Goal: Transaction & Acquisition: Obtain resource

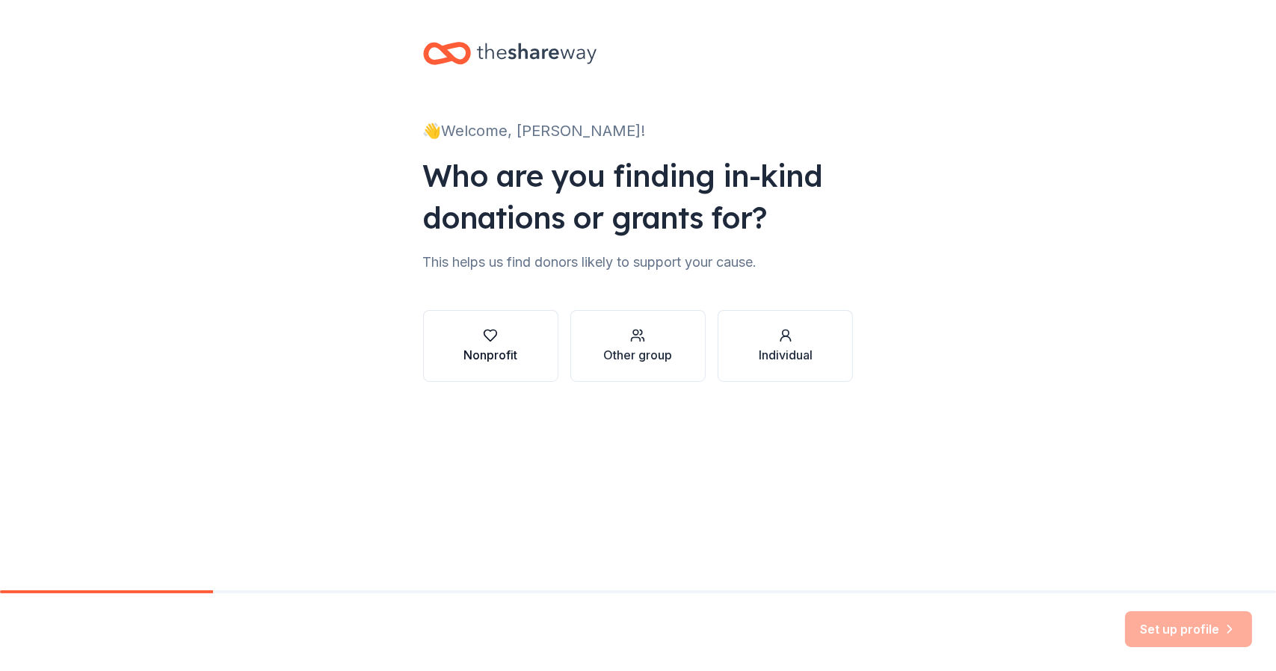
click at [521, 341] on button "Nonprofit" at bounding box center [490, 346] width 135 height 72
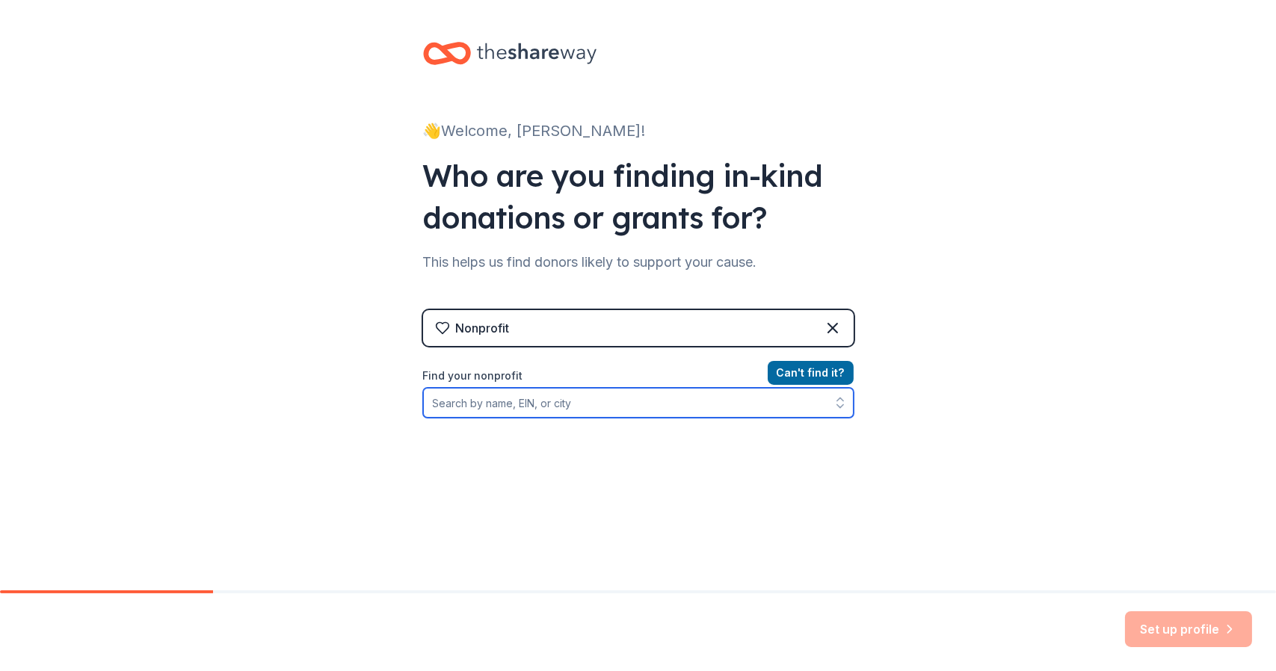
click at [594, 407] on input "Find your nonprofit" at bounding box center [638, 403] width 431 height 30
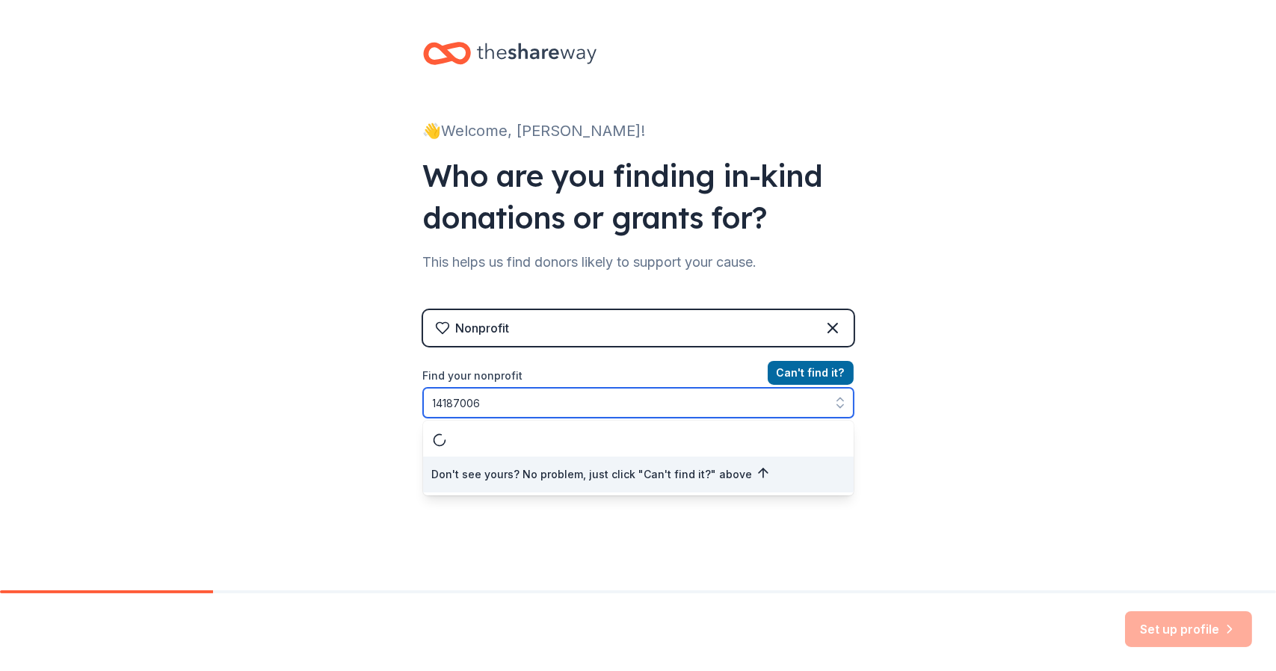
type input "141870063"
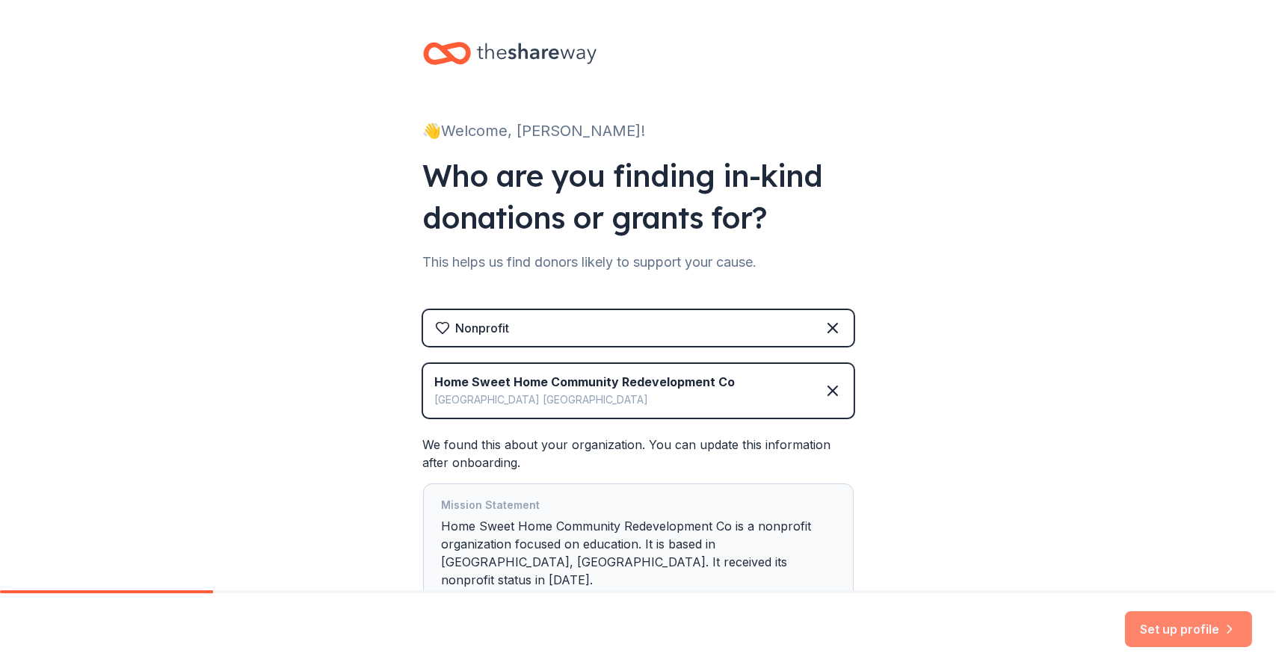
click at [1196, 641] on button "Set up profile" at bounding box center [1188, 629] width 127 height 36
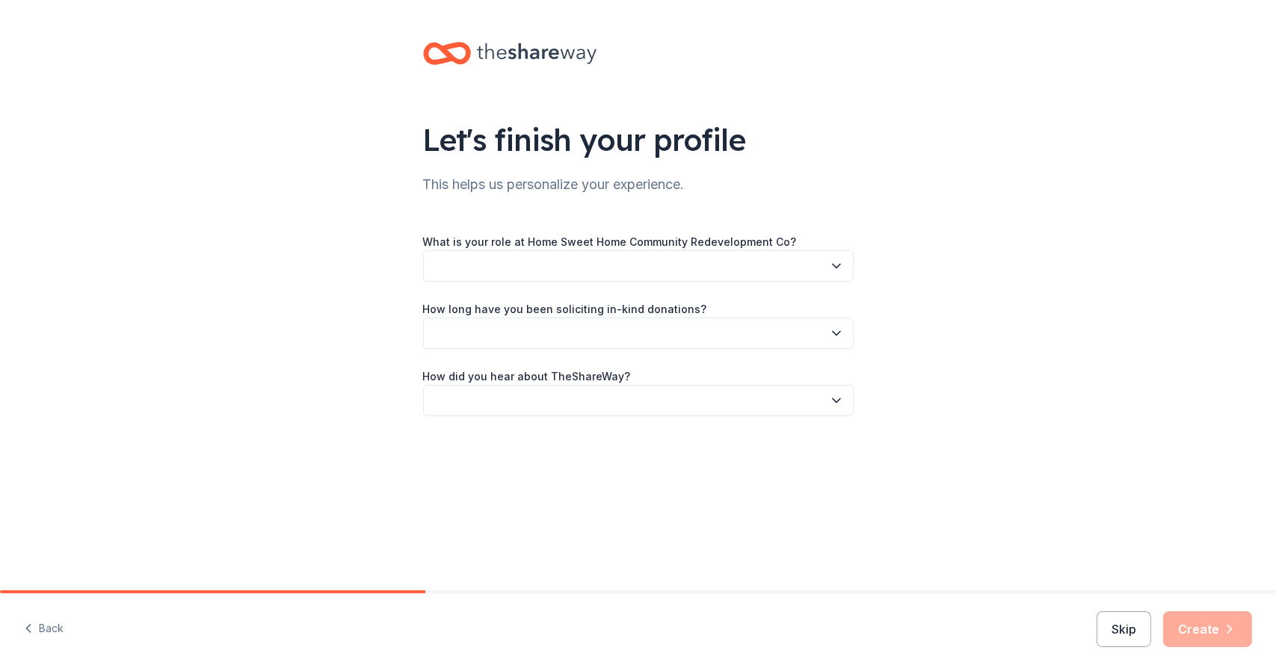
click at [756, 269] on button "button" at bounding box center [638, 265] width 431 height 31
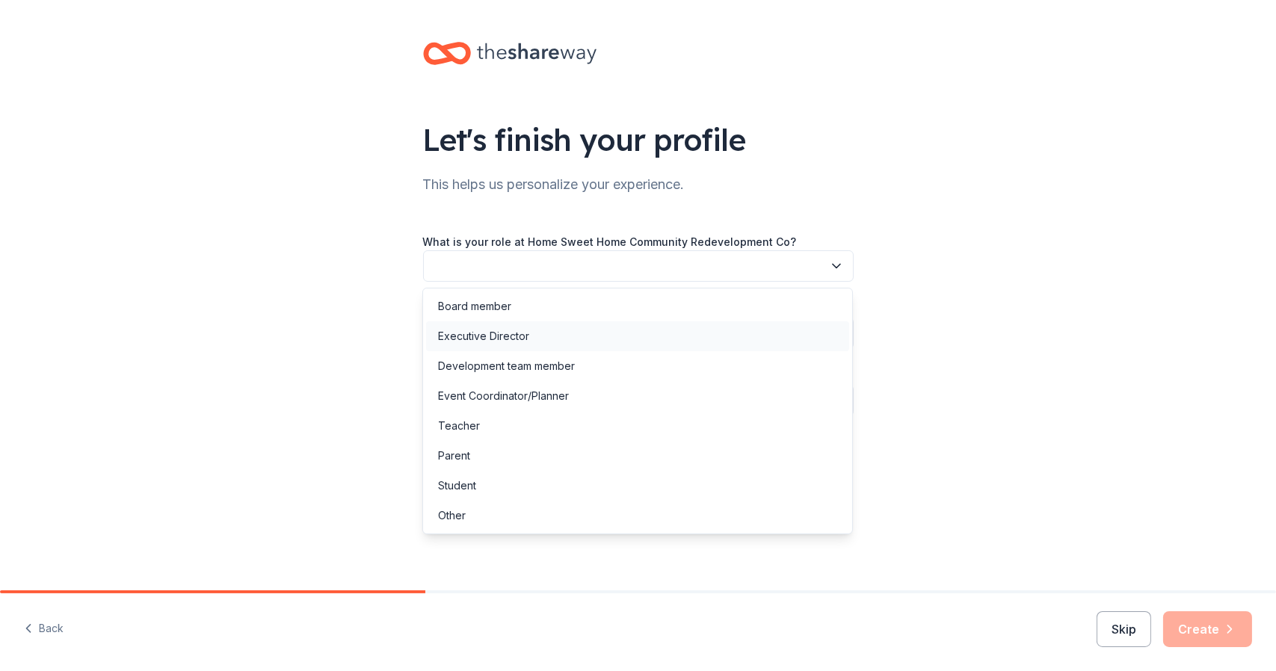
click at [718, 330] on div "Executive Director" at bounding box center [637, 336] width 423 height 30
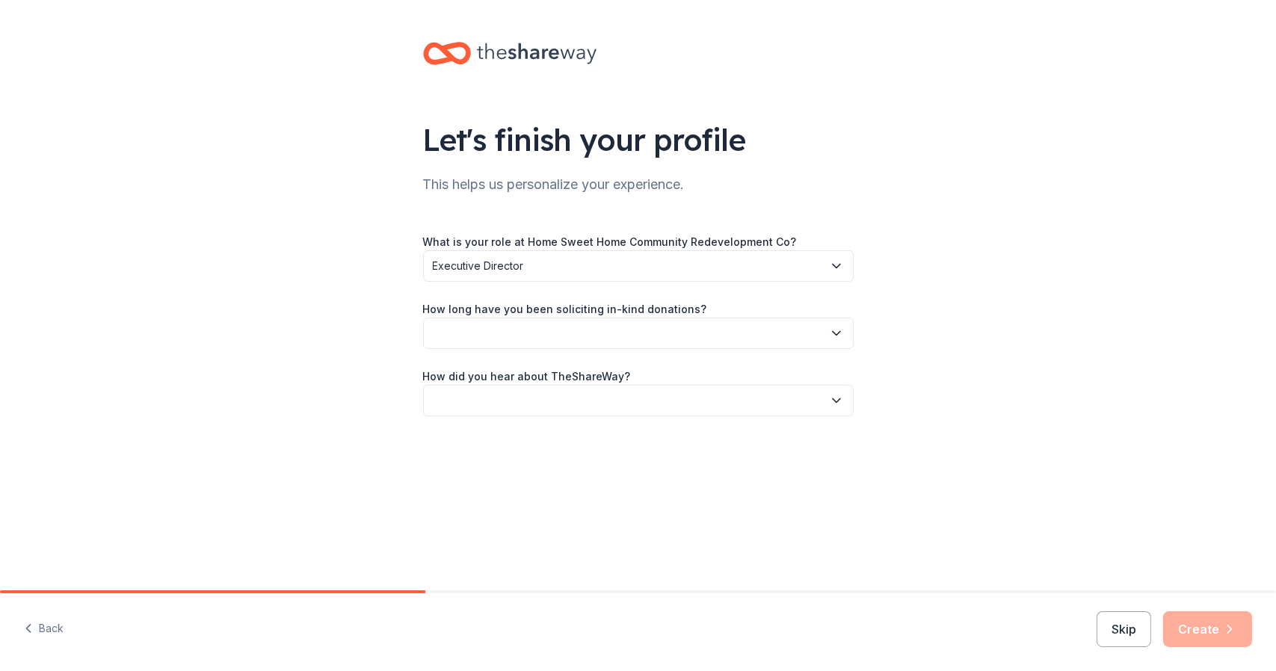
click at [771, 348] on button "button" at bounding box center [638, 333] width 431 height 31
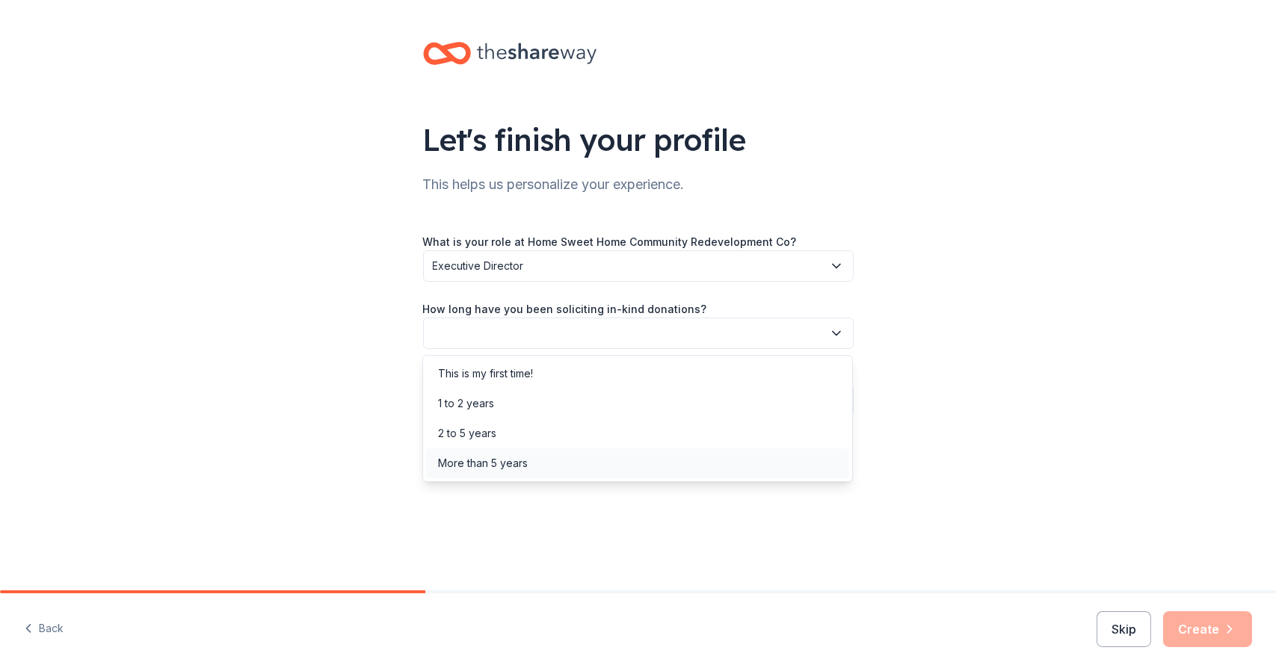
click at [757, 467] on div "More than 5 years" at bounding box center [637, 464] width 423 height 30
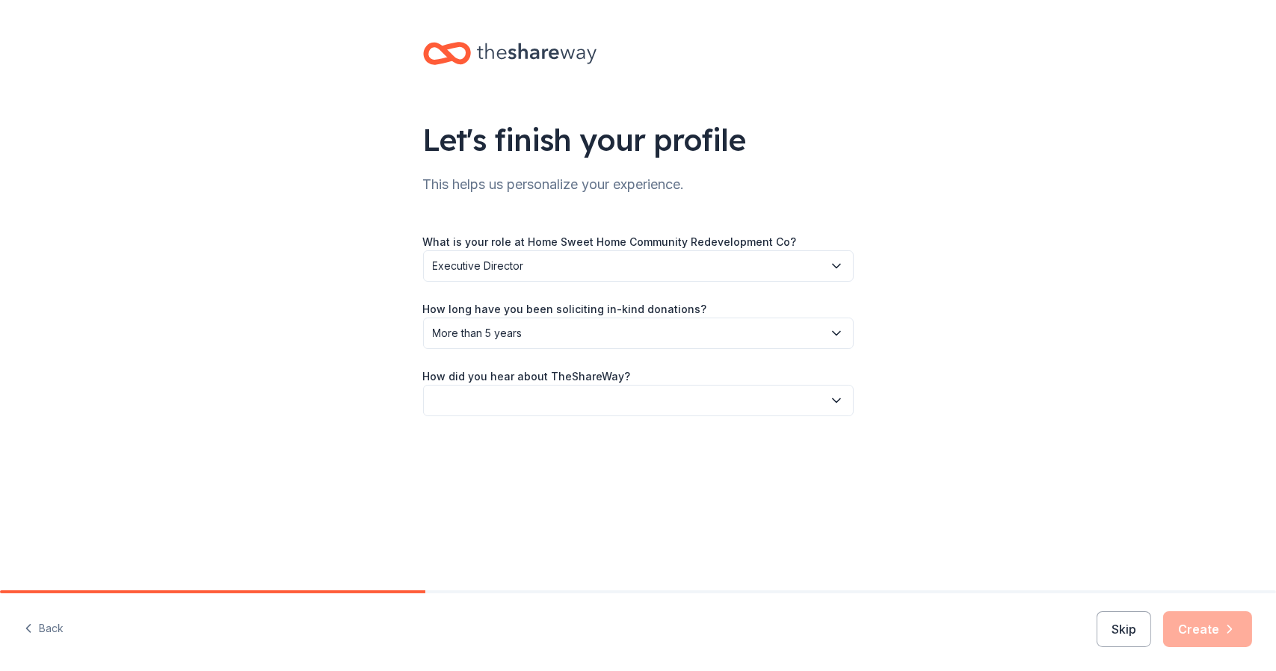
click at [763, 413] on button "button" at bounding box center [638, 400] width 431 height 31
click at [720, 511] on div "Social media" at bounding box center [637, 501] width 423 height 30
click at [1210, 646] on button "Create" at bounding box center [1207, 629] width 89 height 36
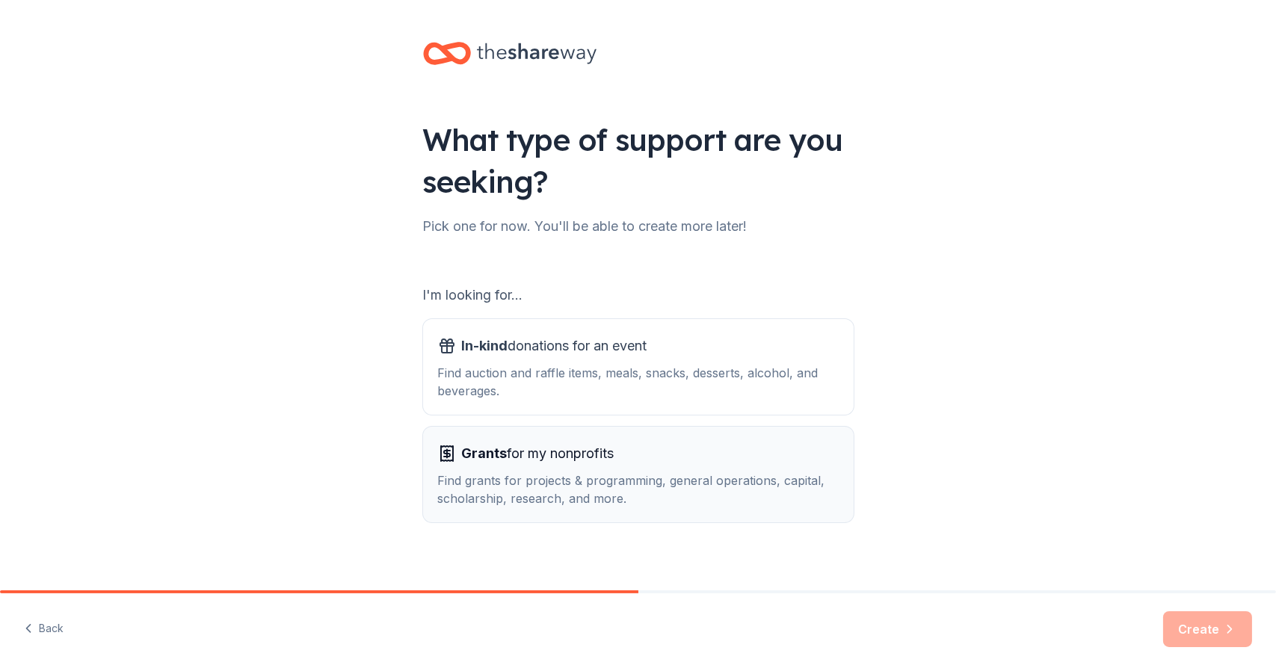
click at [742, 493] on div "Find grants for projects & programming, general operations, capital, scholarshi…" at bounding box center [638, 490] width 401 height 36
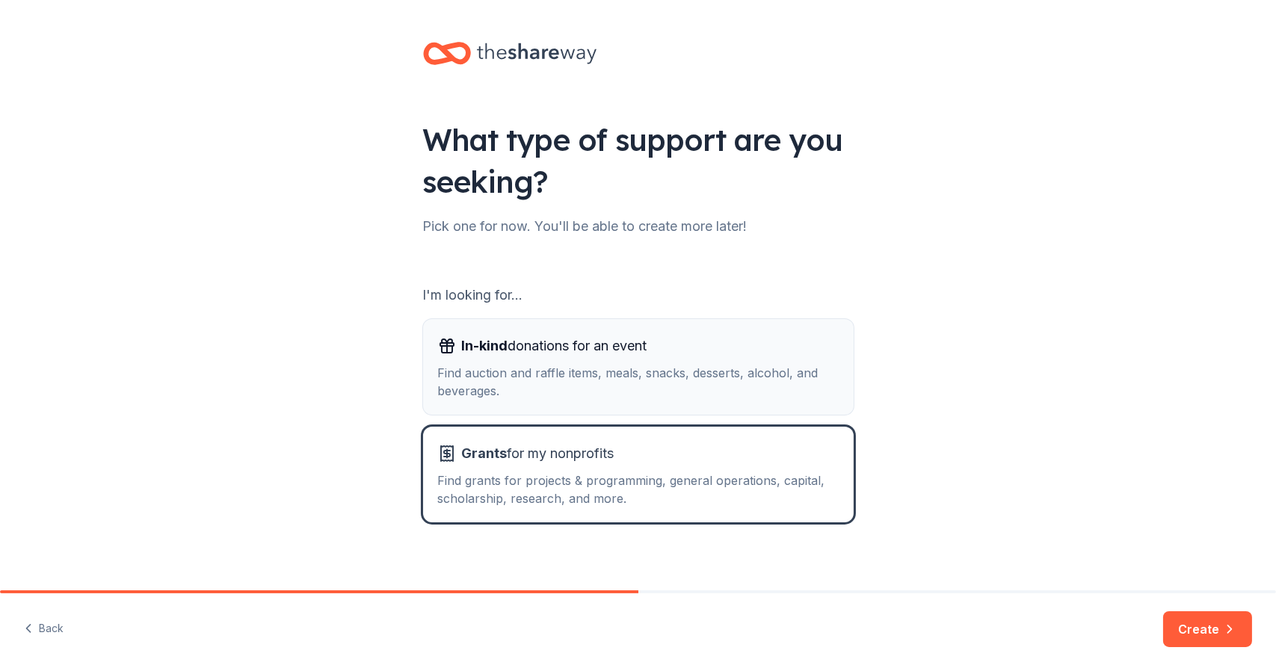
click at [786, 362] on div "In-kind donations for an event Find auction and raffle items, meals, snacks, de…" at bounding box center [638, 367] width 401 height 66
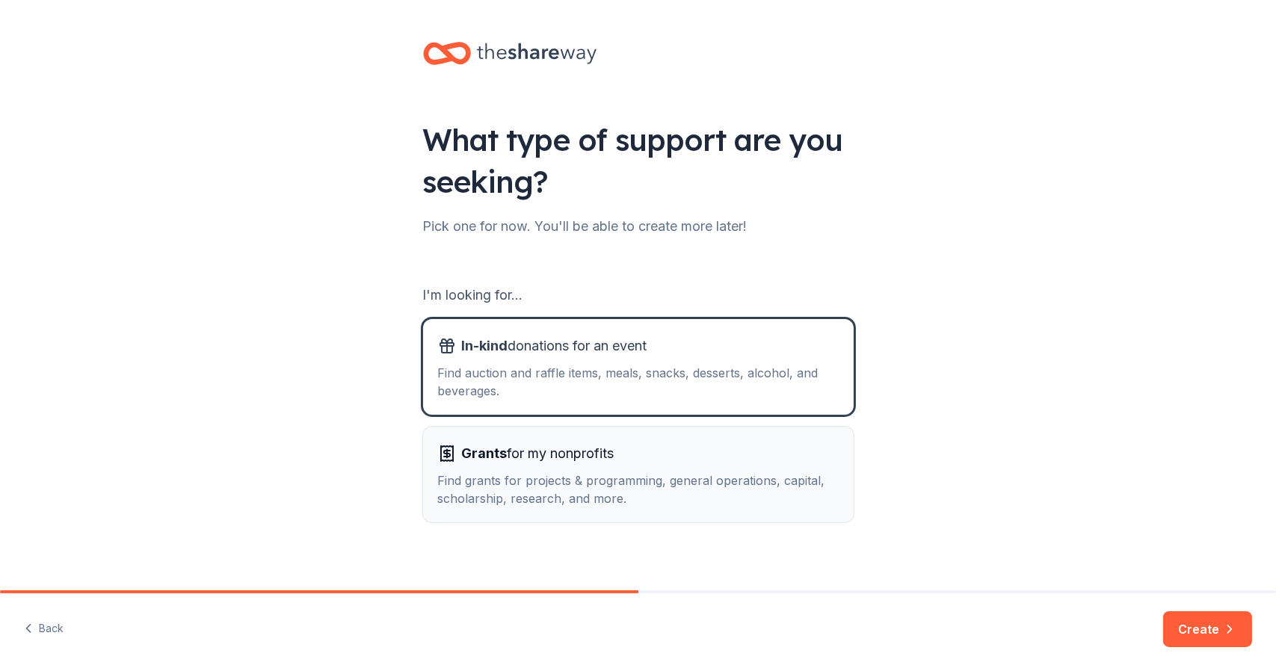
click at [760, 479] on div "Find grants for projects & programming, general operations, capital, scholarshi…" at bounding box center [638, 490] width 401 height 36
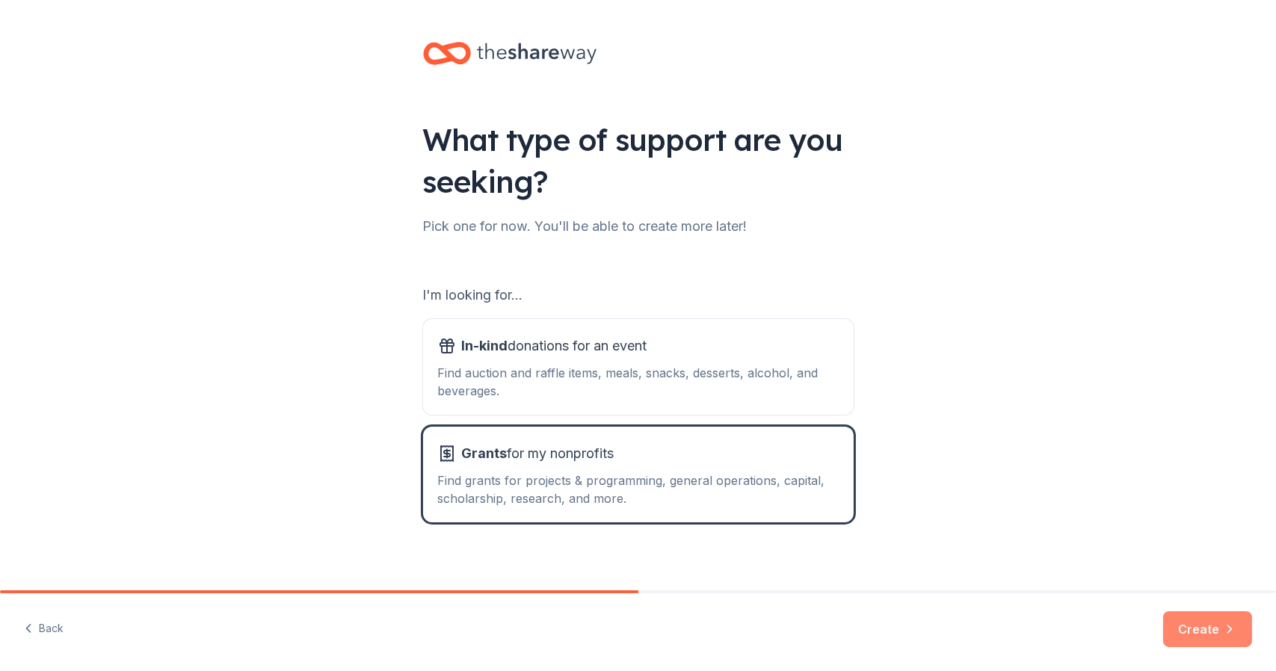
click at [1187, 641] on button "Create" at bounding box center [1207, 629] width 89 height 36
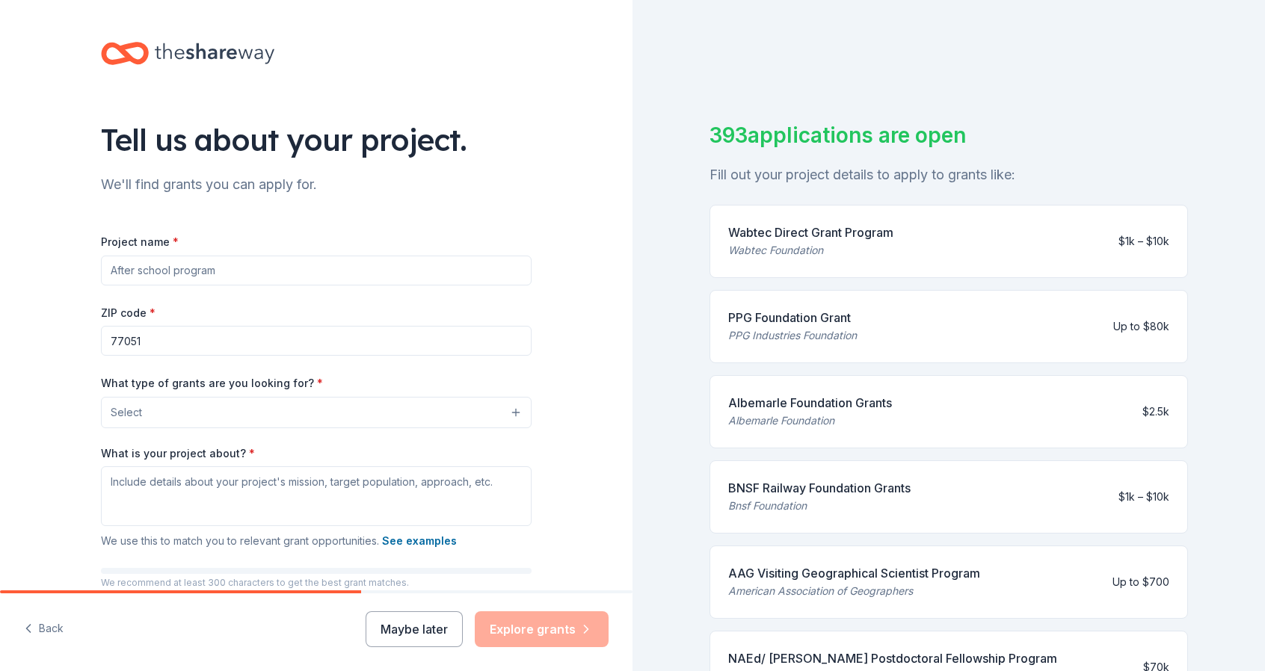
click at [324, 273] on input "Project name *" at bounding box center [316, 271] width 431 height 30
click at [438, 419] on button "Select" at bounding box center [316, 412] width 431 height 31
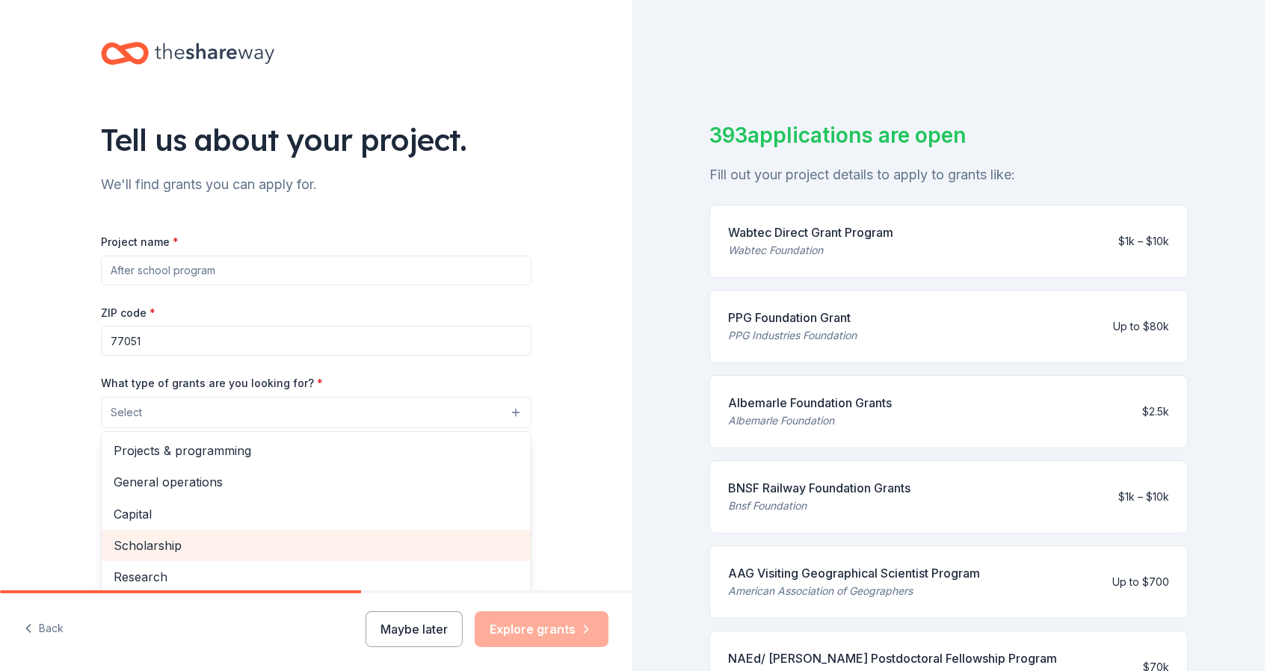
click at [436, 549] on span "Scholarship" at bounding box center [316, 545] width 405 height 19
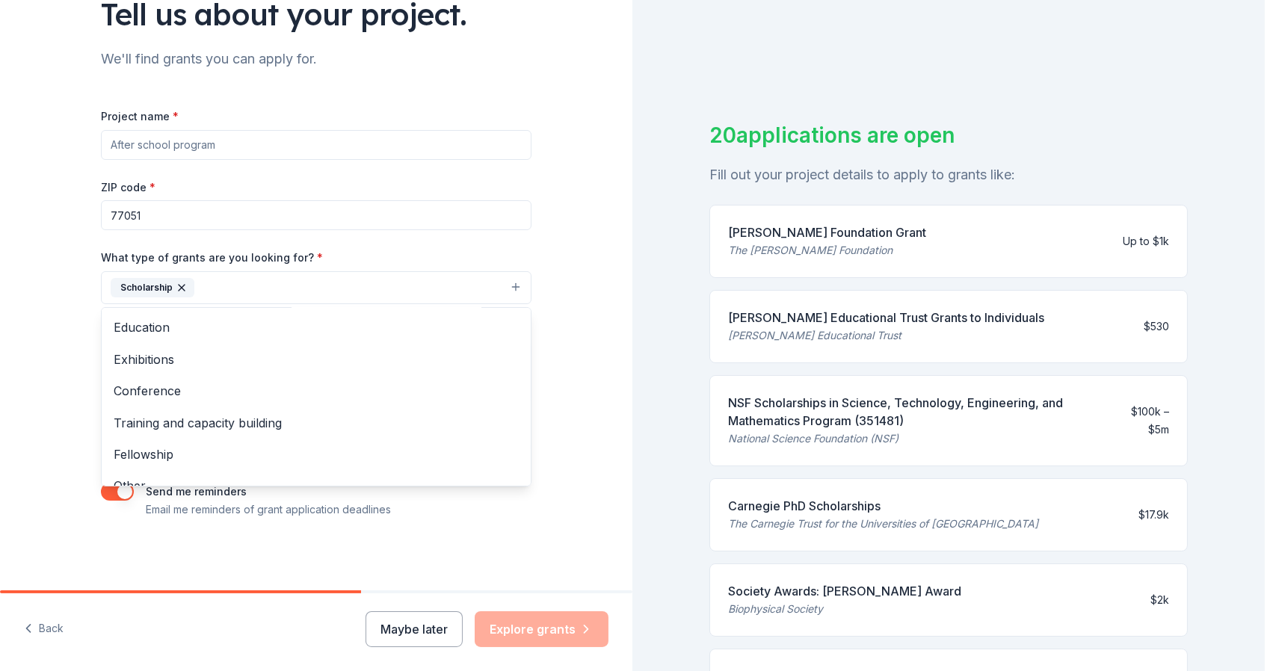
scroll to position [129, 0]
click at [131, 428] on span "Training and capacity building" at bounding box center [316, 419] width 405 height 19
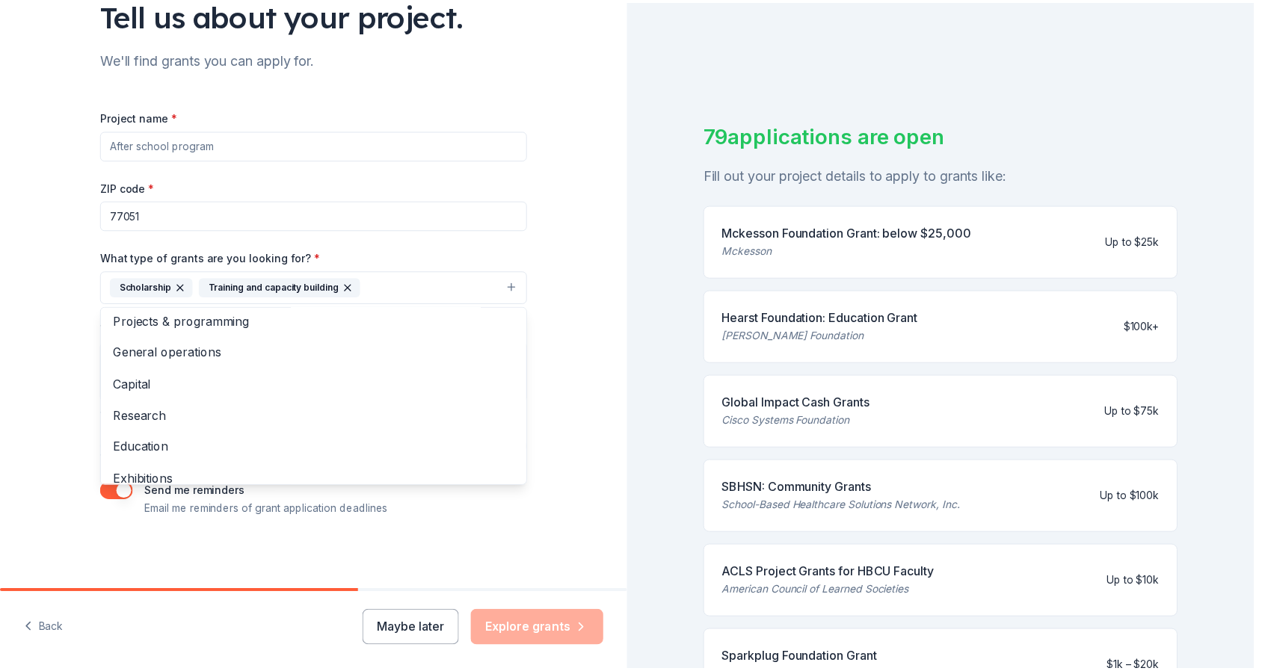
scroll to position [0, 0]
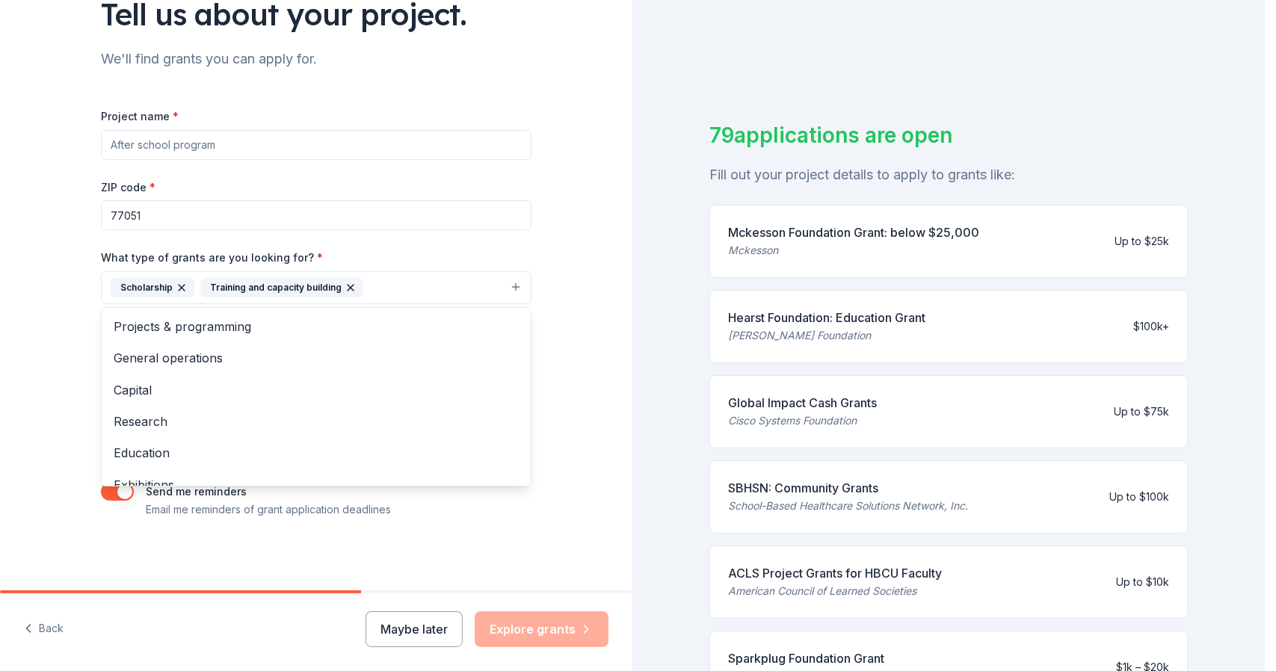
click at [144, 325] on span "Projects & programming" at bounding box center [316, 326] width 405 height 19
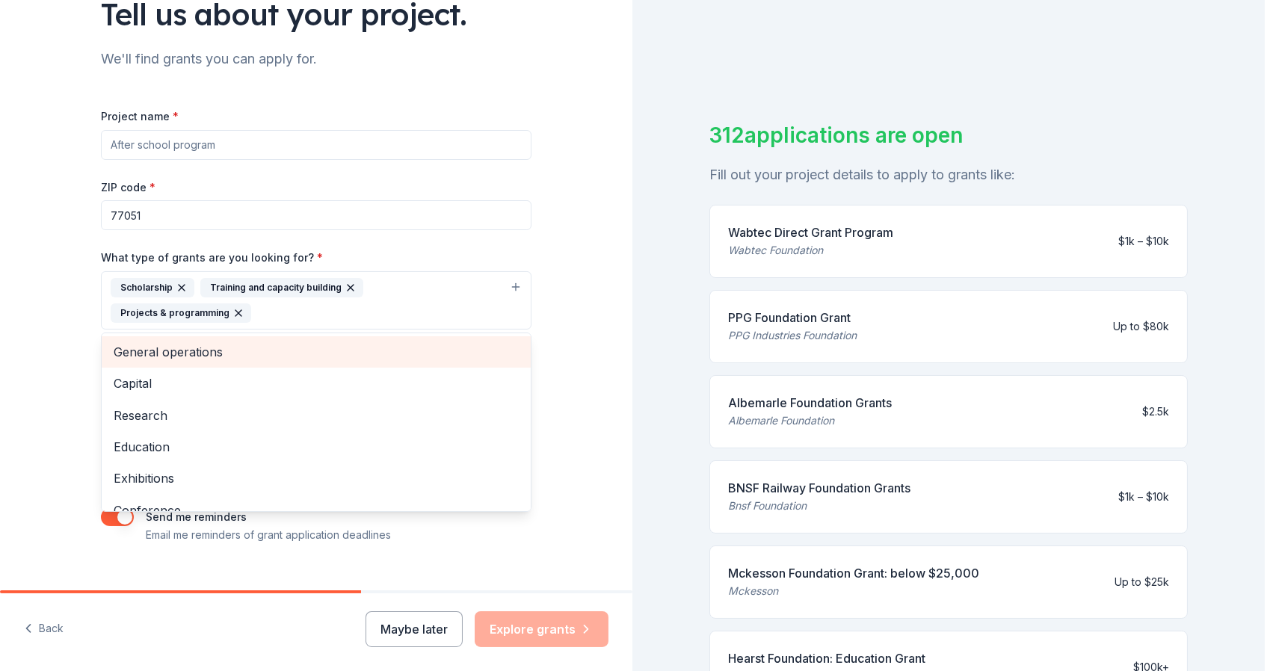
click at [120, 374] on span "Capital" at bounding box center [316, 383] width 405 height 19
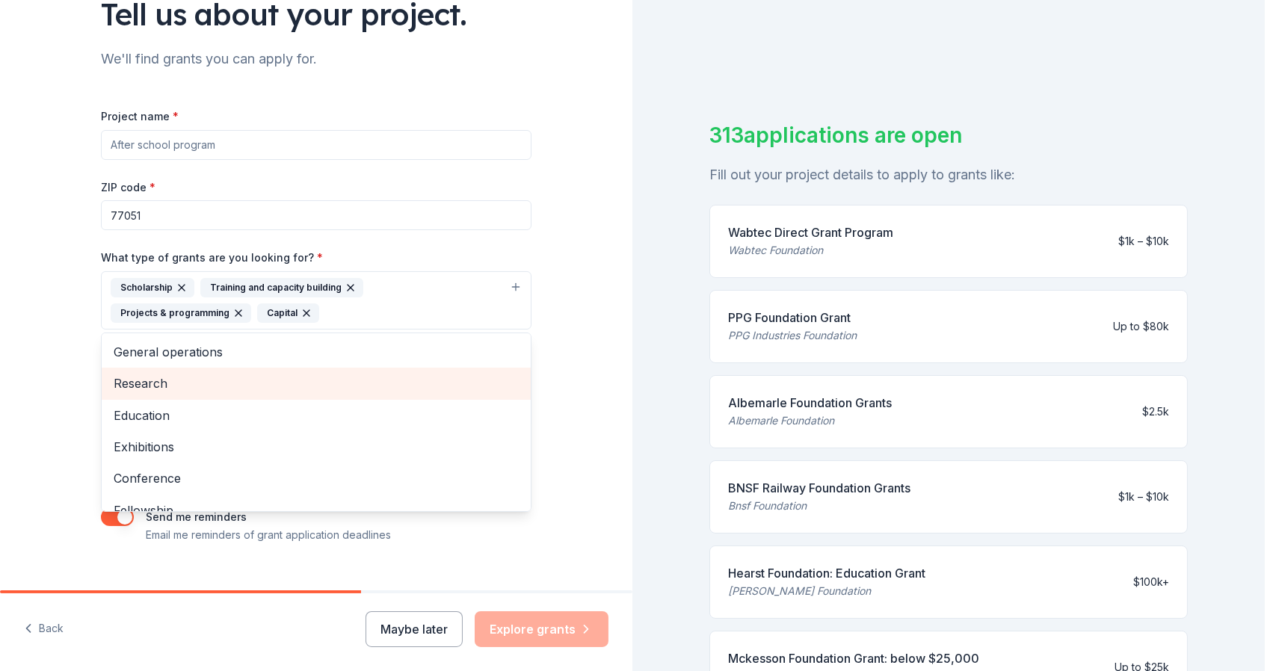
click at [115, 386] on span "Research" at bounding box center [316, 383] width 405 height 19
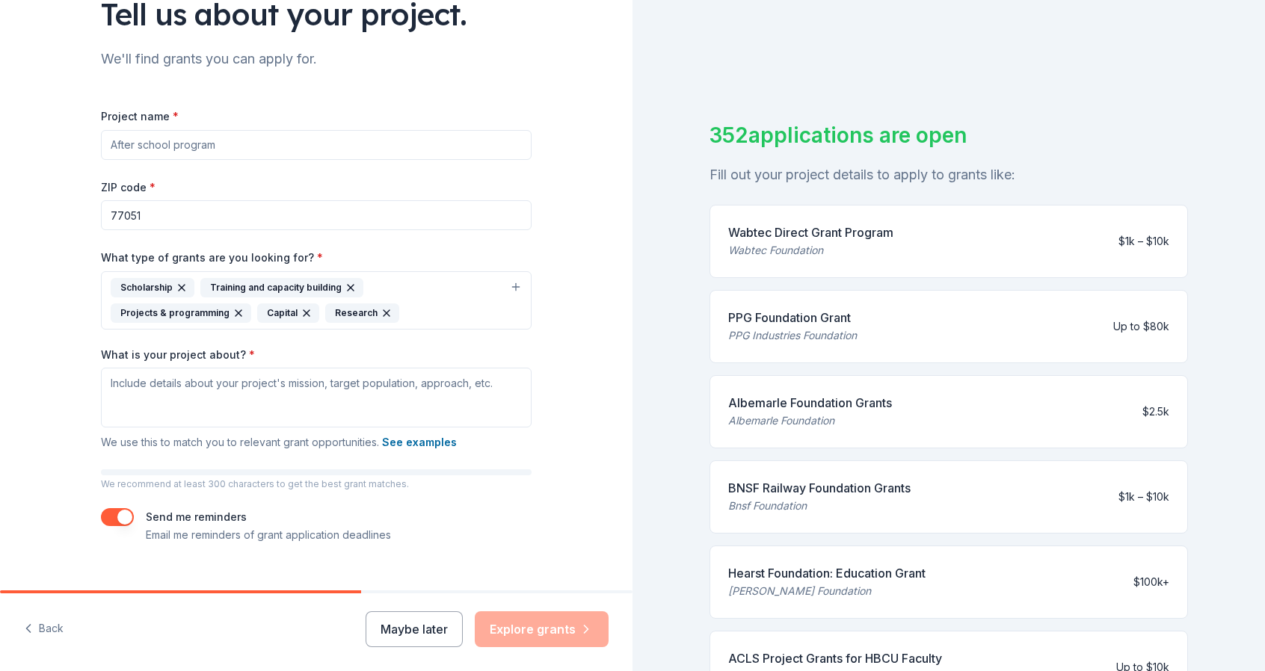
click at [1229, 502] on div "352 applications are open Fill out your project details to apply to grants like…" at bounding box center [948, 335] width 632 height 671
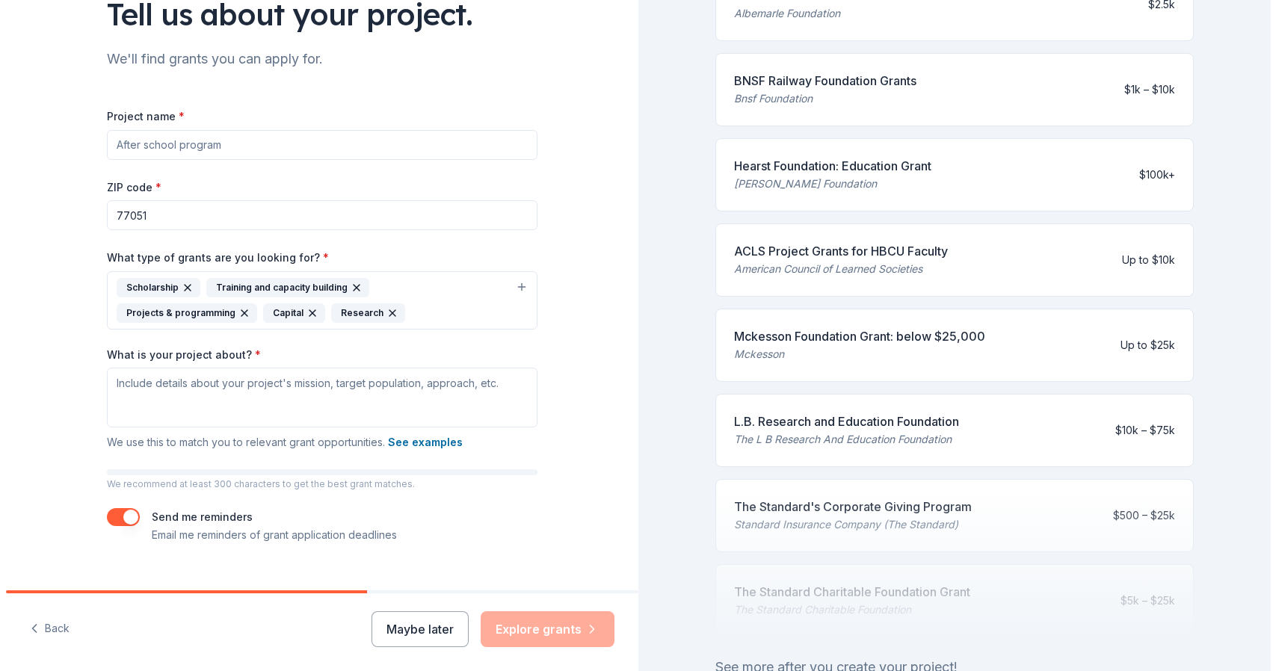
scroll to position [520, 0]
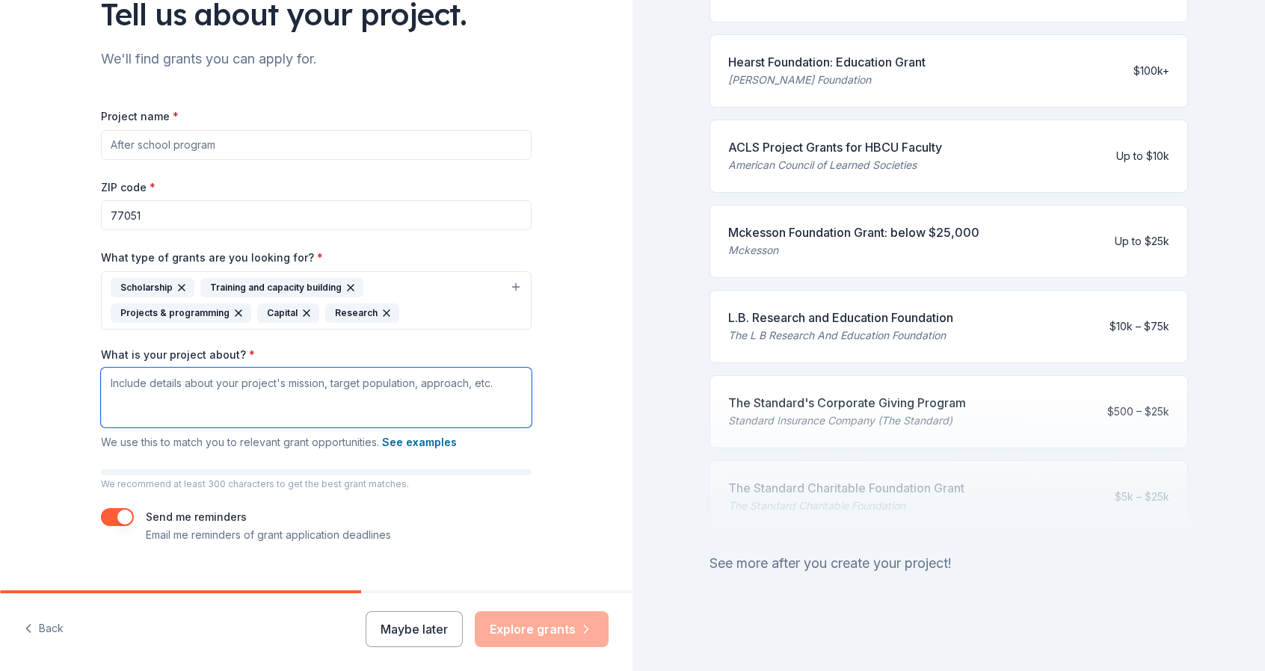
click at [385, 392] on textarea "What is your project about? *" at bounding box center [316, 398] width 431 height 60
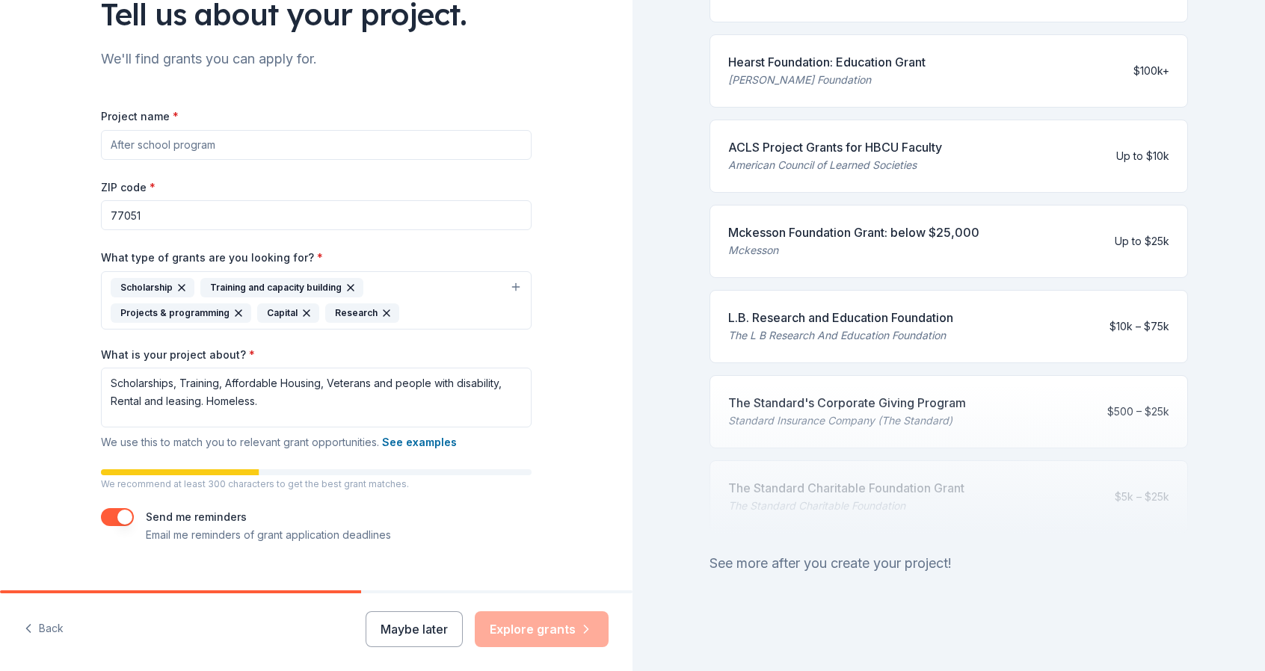
click at [478, 559] on div "Tell us about your project. We'll find grants you can apply for. Project name *…" at bounding box center [316, 245] width 478 height 742
click at [347, 287] on icon "button" at bounding box center [351, 288] width 12 height 12
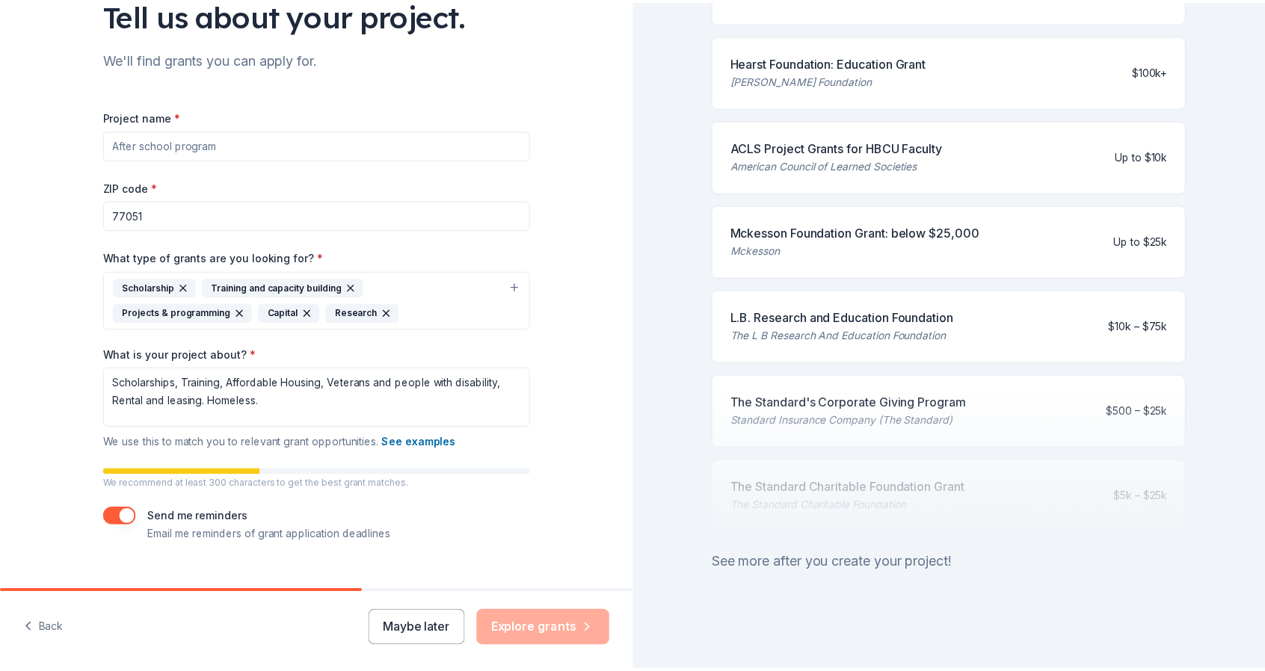
scroll to position [0, 0]
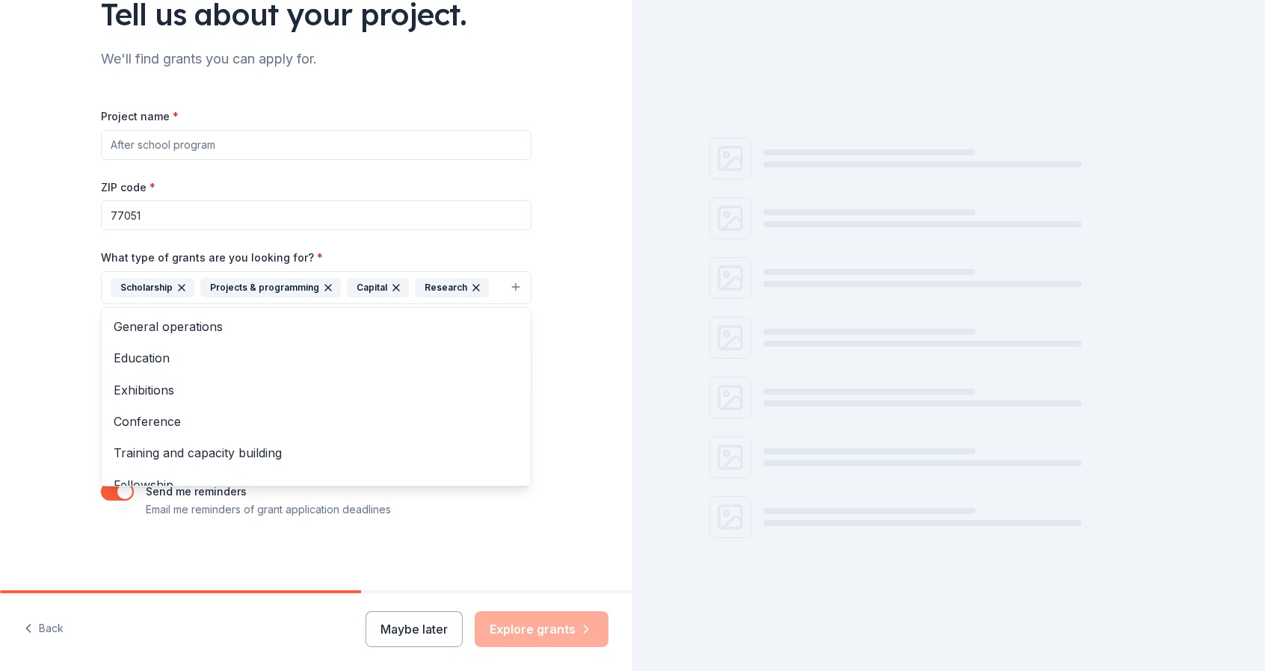
click at [325, 287] on icon "button" at bounding box center [328, 288] width 6 height 6
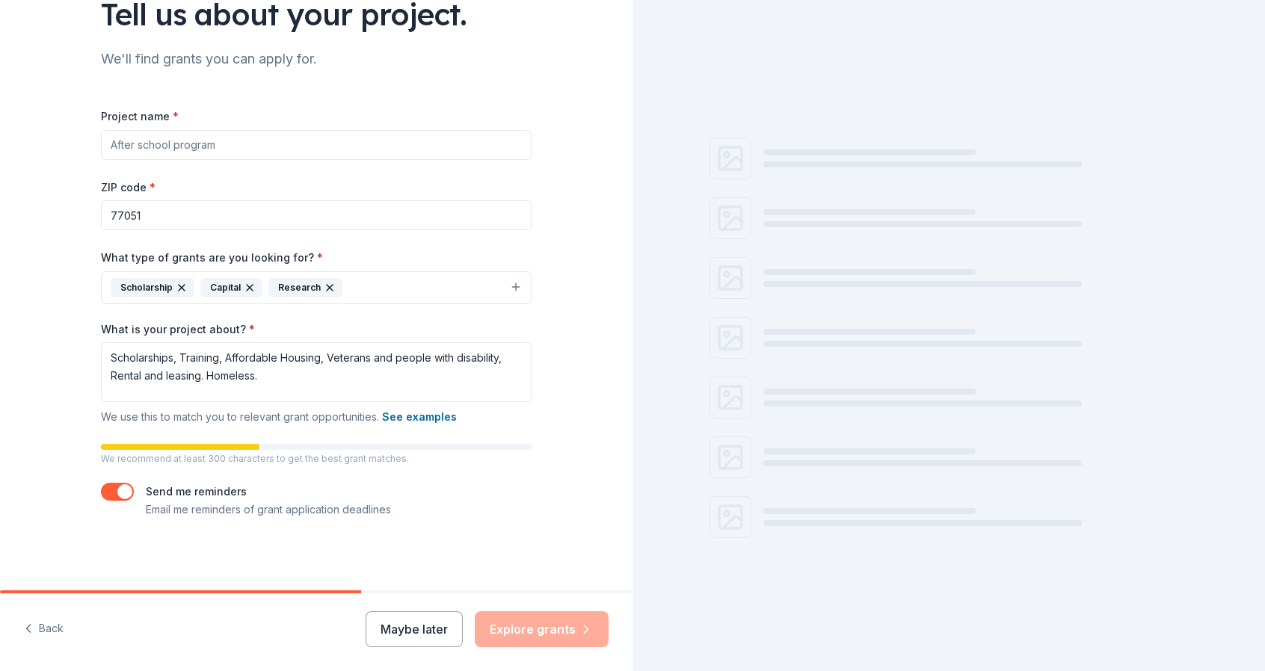
click at [324, 283] on icon "button" at bounding box center [330, 288] width 12 height 12
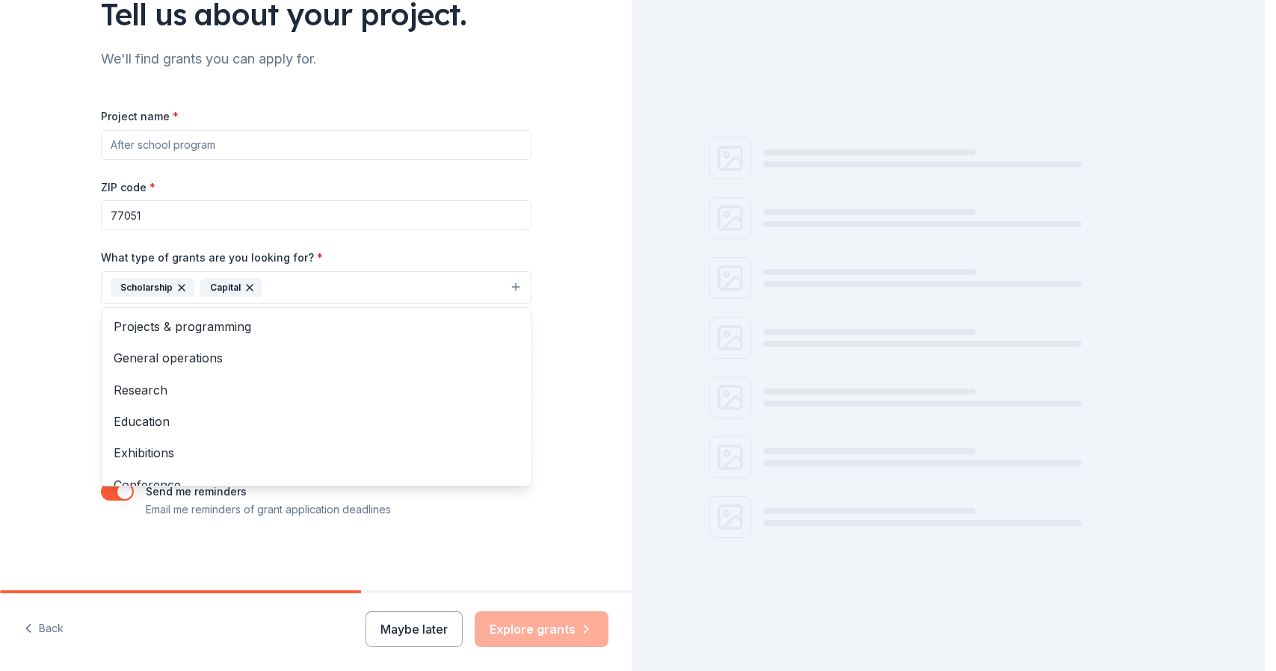
click at [244, 283] on icon "button" at bounding box center [250, 288] width 12 height 12
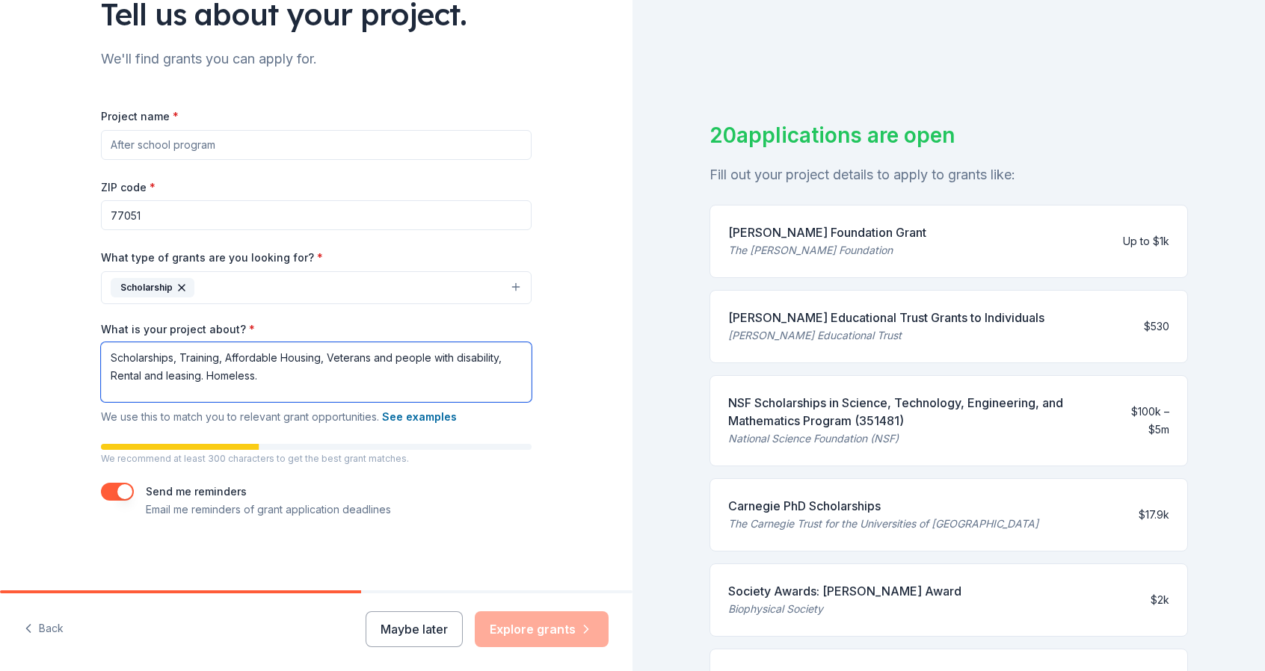
click at [274, 375] on textarea "Scholarships, Training, Affordable Housing, Veterans and people with disability…" at bounding box center [316, 372] width 431 height 60
type textarea "Scholarships, Back to school events. Clothing, Backpacks"
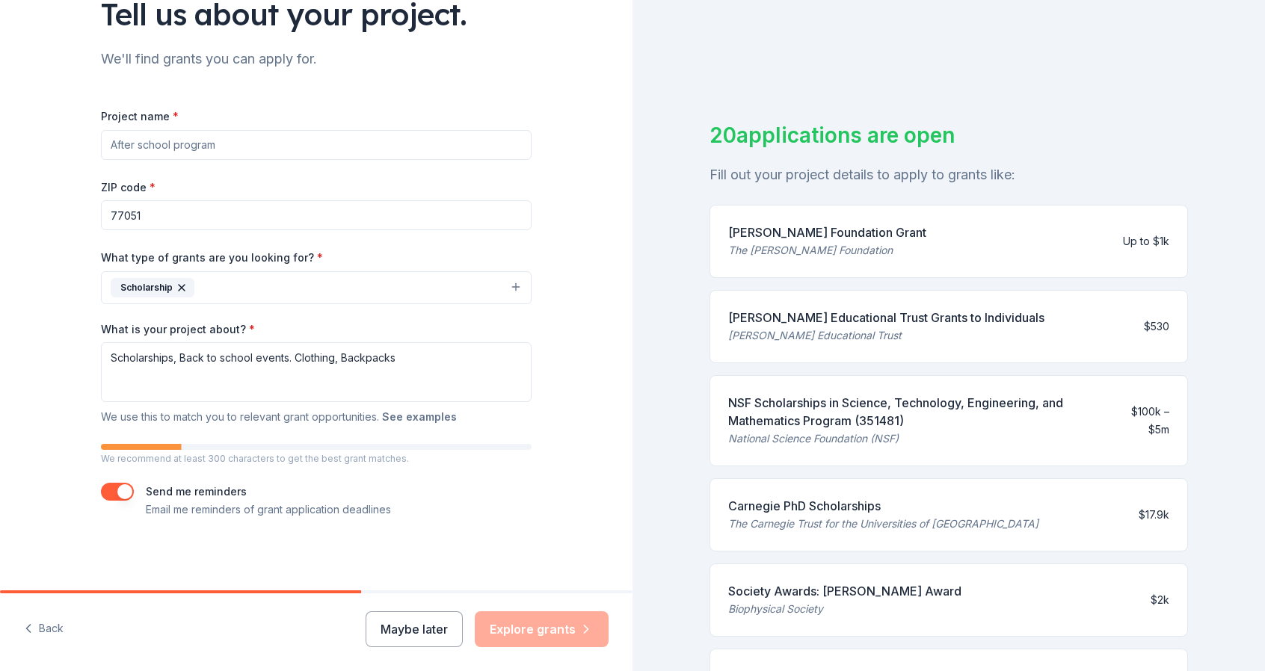
click at [418, 419] on button "See examples" at bounding box center [419, 417] width 75 height 18
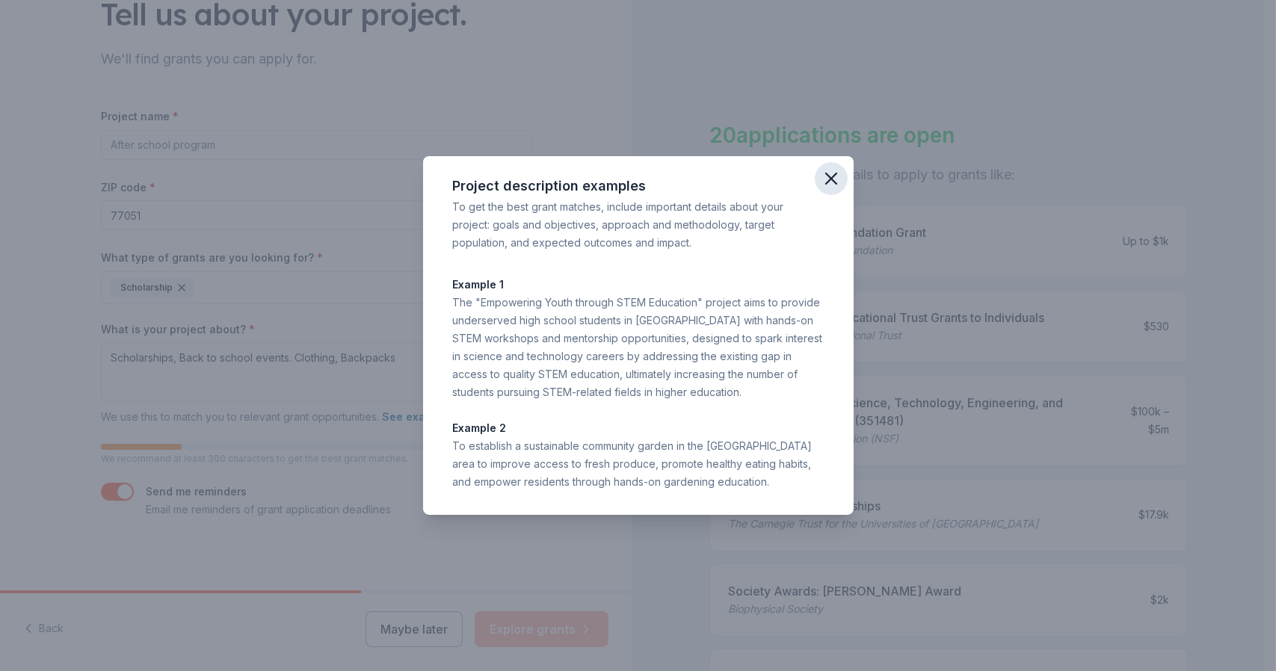
click at [842, 167] on button "button" at bounding box center [831, 178] width 33 height 33
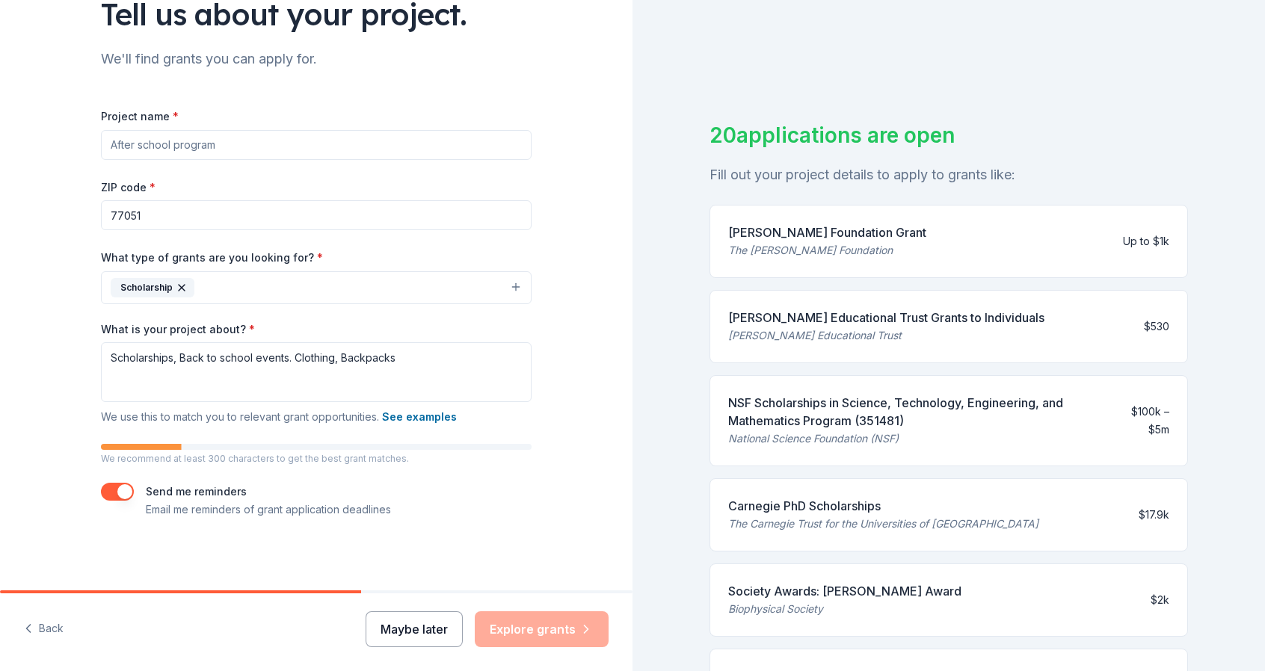
click at [422, 630] on button "Maybe later" at bounding box center [414, 629] width 97 height 36
click at [410, 613] on button "Maybe later" at bounding box center [414, 629] width 97 height 36
click at [401, 638] on div "Maybe later Explore grants" at bounding box center [487, 629] width 243 height 36
click at [424, 624] on button "Maybe later" at bounding box center [414, 629] width 97 height 36
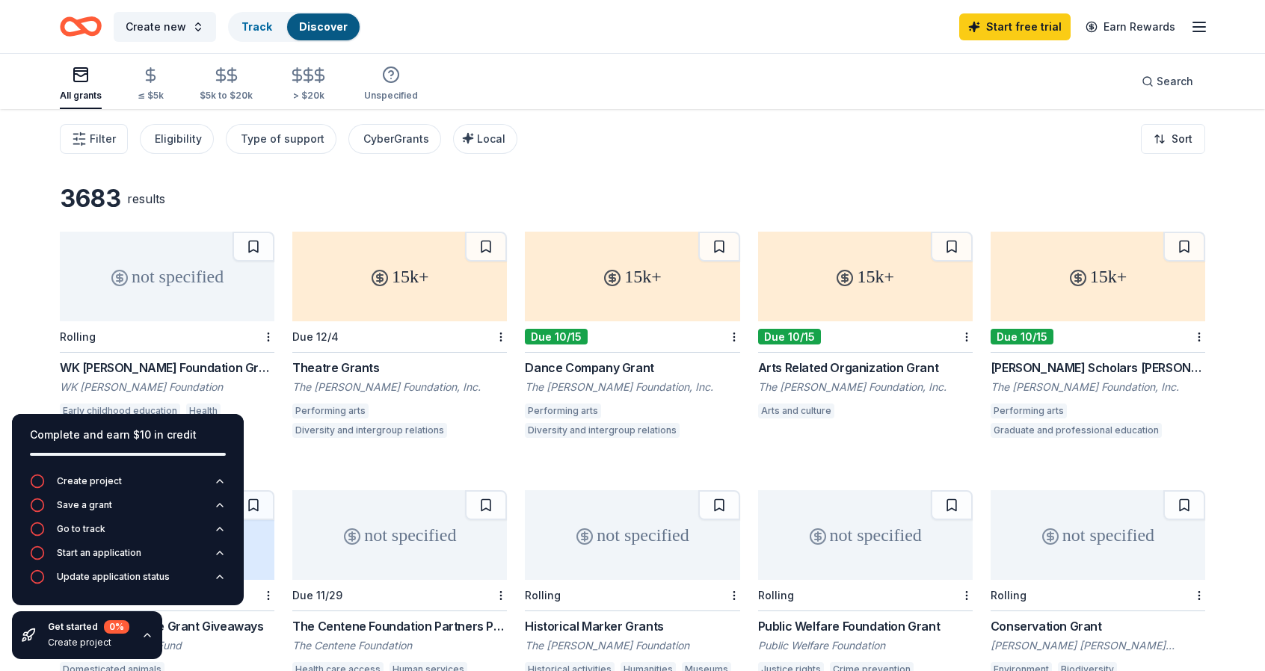
click at [170, 359] on div "WK [PERSON_NAME] Foundation Grant" at bounding box center [167, 368] width 215 height 18
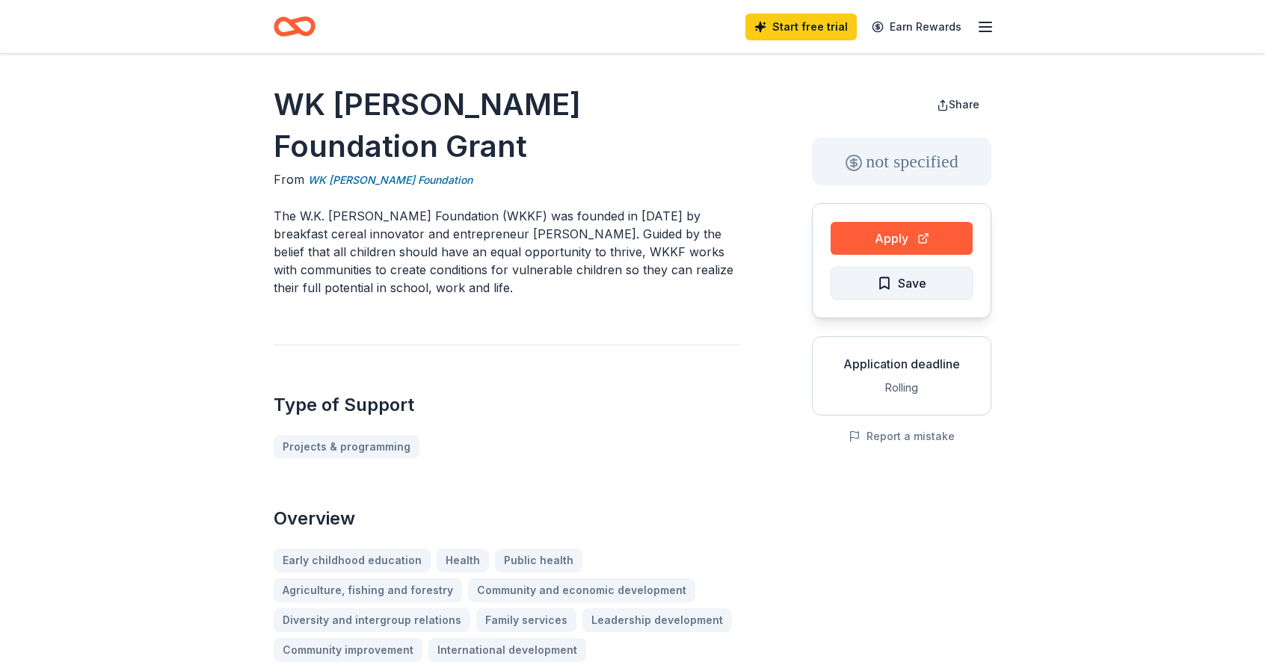
click at [896, 267] on button "Save" at bounding box center [902, 283] width 142 height 33
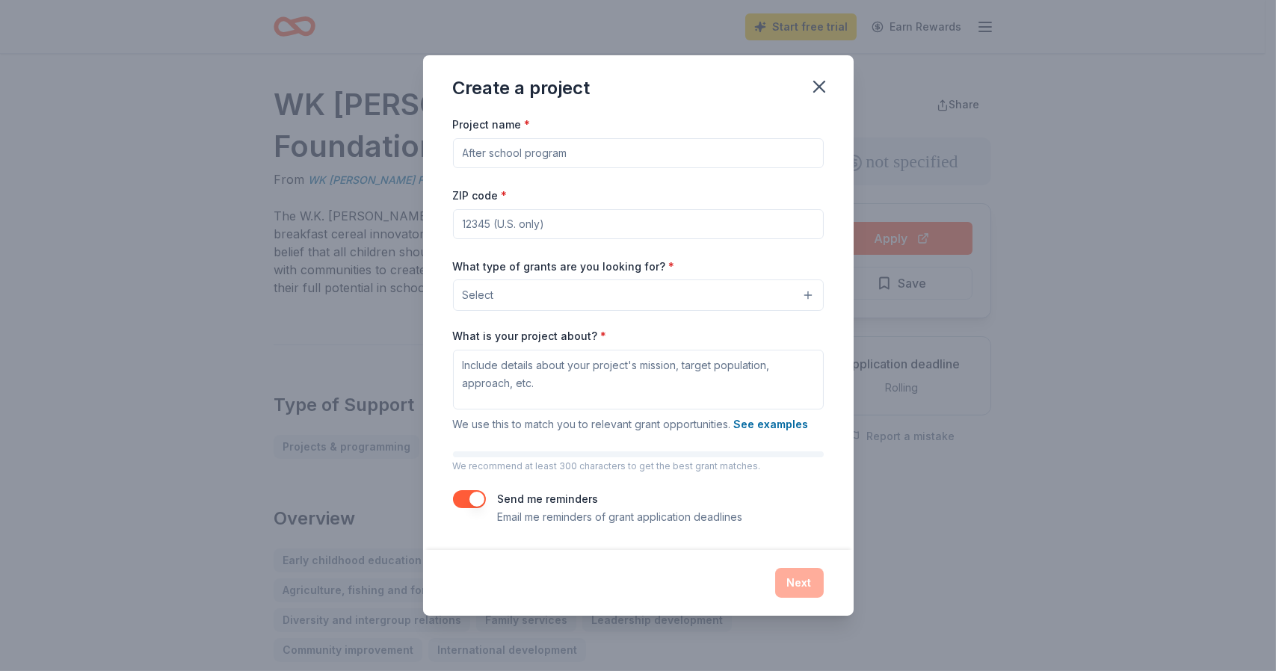
click at [614, 157] on input "Project name *" at bounding box center [638, 153] width 371 height 30
type input "True Affordable Housing"
click at [607, 229] on input "ZIP code *" at bounding box center [638, 224] width 371 height 30
type input "77051"
click at [628, 289] on button "Select" at bounding box center [638, 295] width 371 height 31
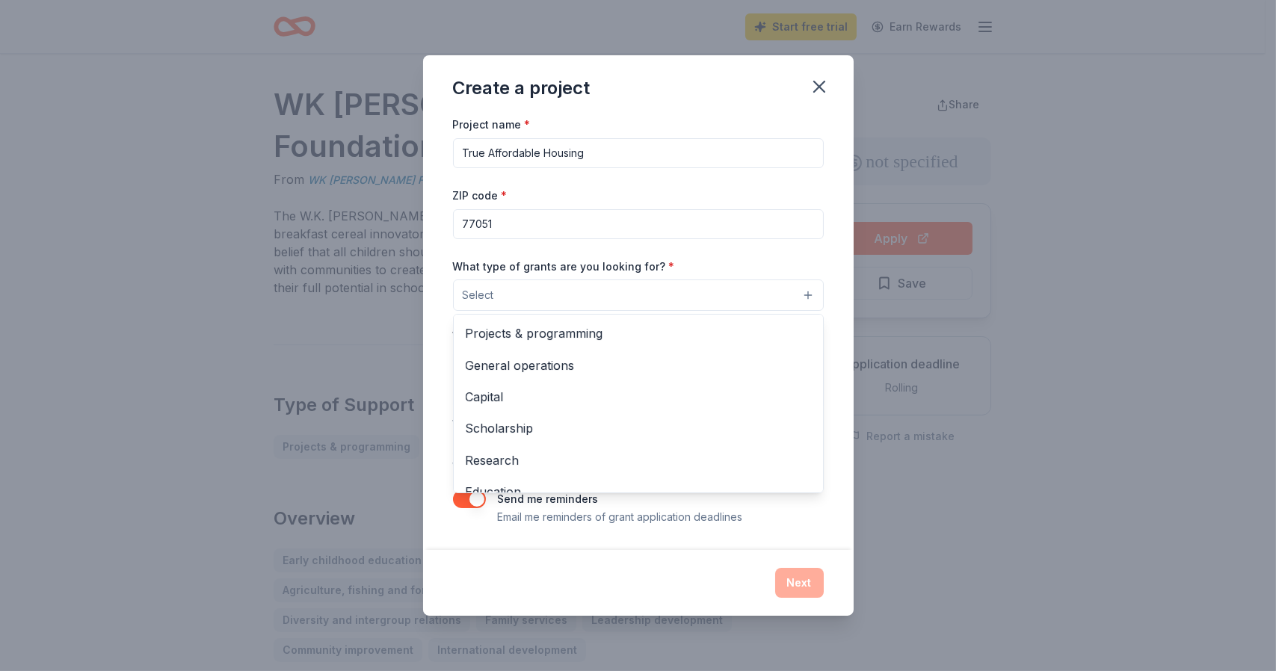
click at [638, 338] on span "Projects & programming" at bounding box center [638, 333] width 345 height 19
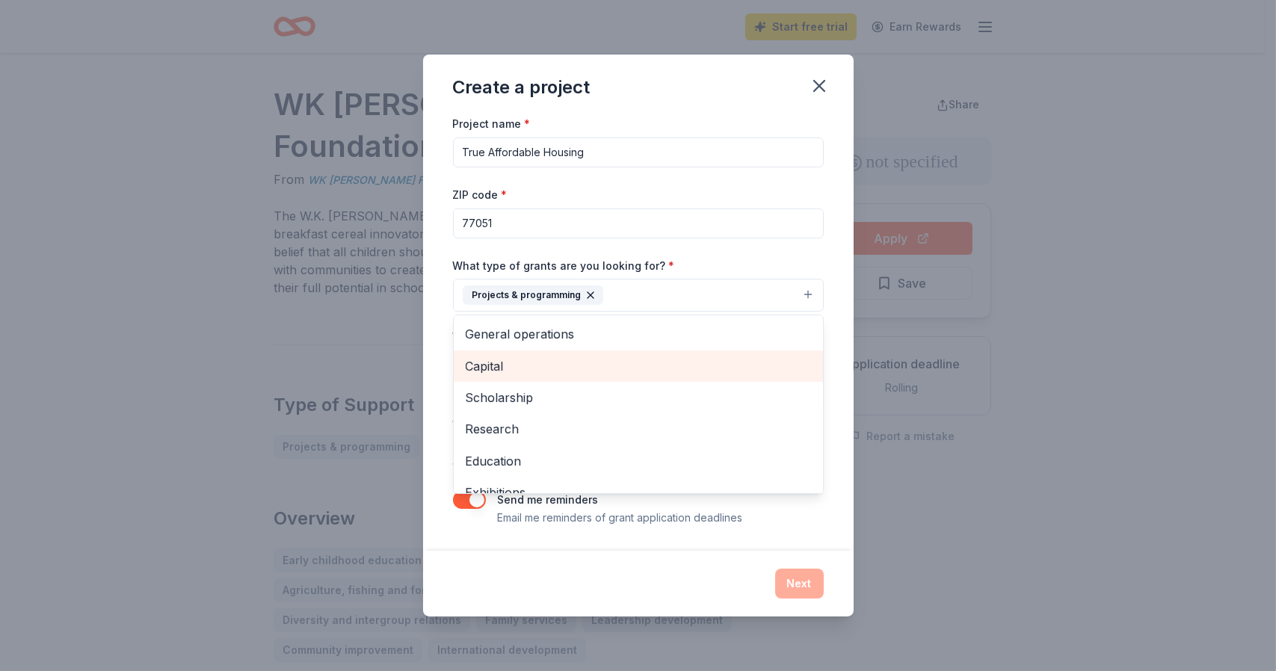
click at [615, 351] on div "Capital" at bounding box center [638, 366] width 369 height 31
click at [653, 293] on icon "button" at bounding box center [659, 295] width 12 height 12
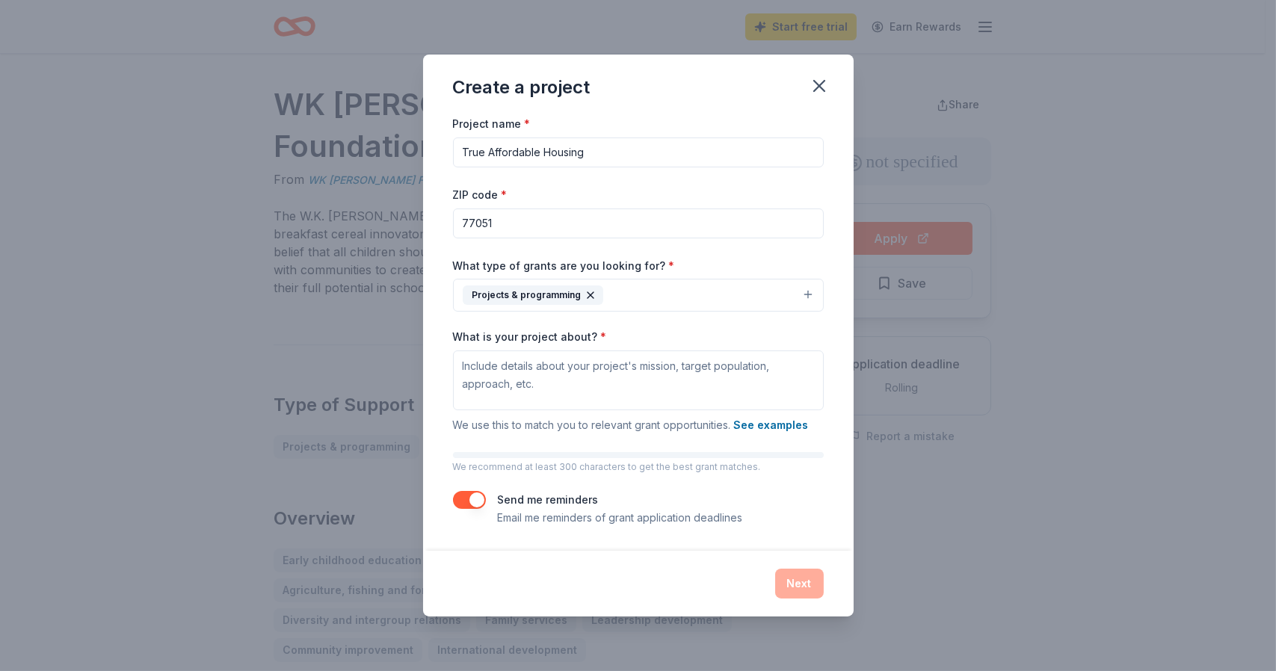
click at [661, 295] on button "Projects & programming" at bounding box center [638, 295] width 371 height 33
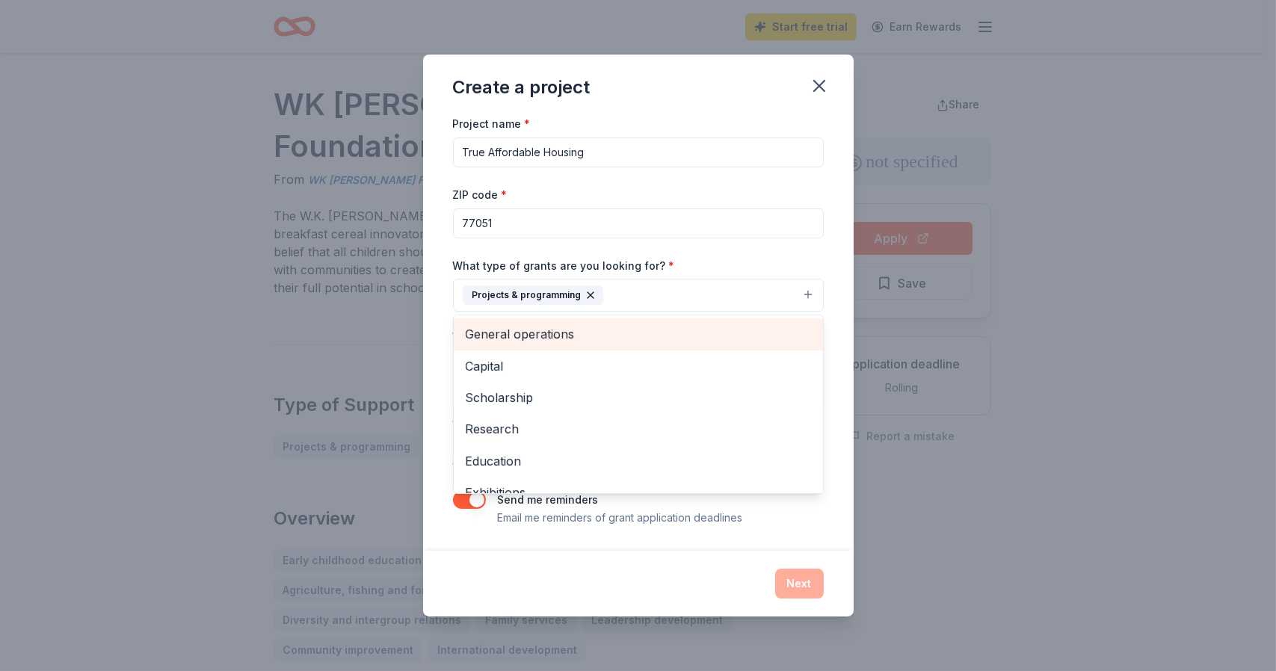
click at [594, 336] on span "General operations" at bounding box center [638, 333] width 345 height 19
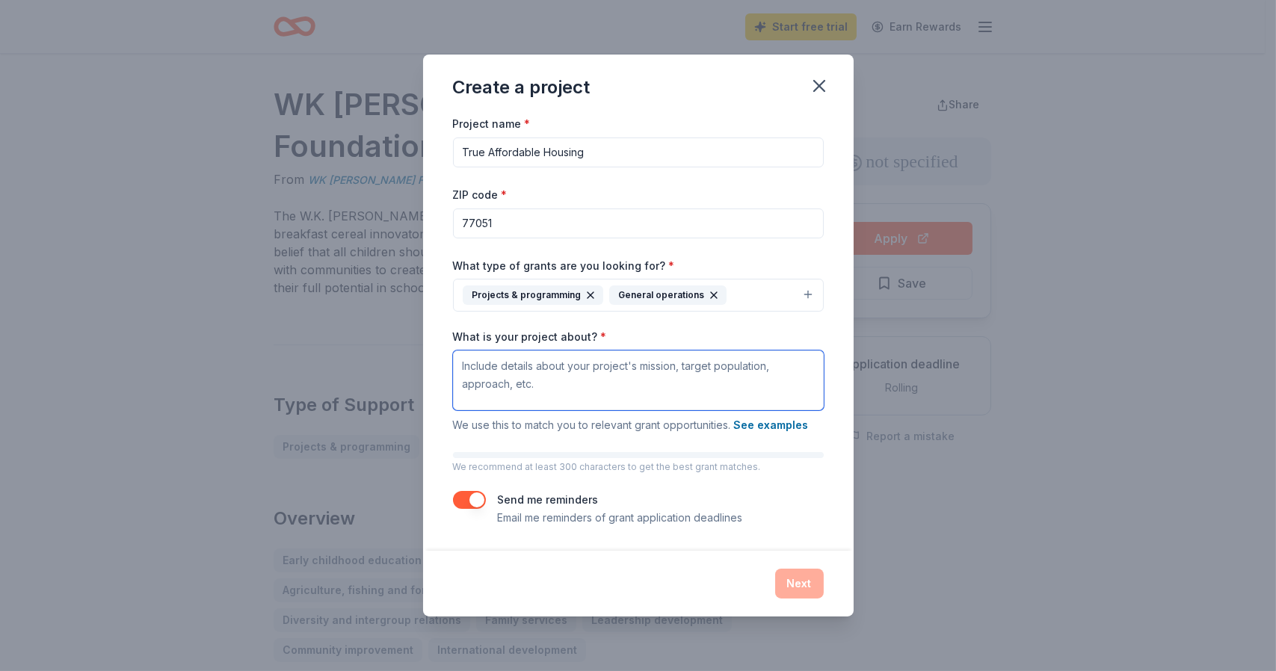
click at [610, 389] on textarea "What is your project about? *" at bounding box center [638, 381] width 371 height 60
click at [170, 355] on div "Create a project Project name * True Affordable Housing ZIP code * 77051 What t…" at bounding box center [638, 335] width 1276 height 671
click at [591, 371] on textarea "What is your project about? *" at bounding box center [638, 381] width 371 height 60
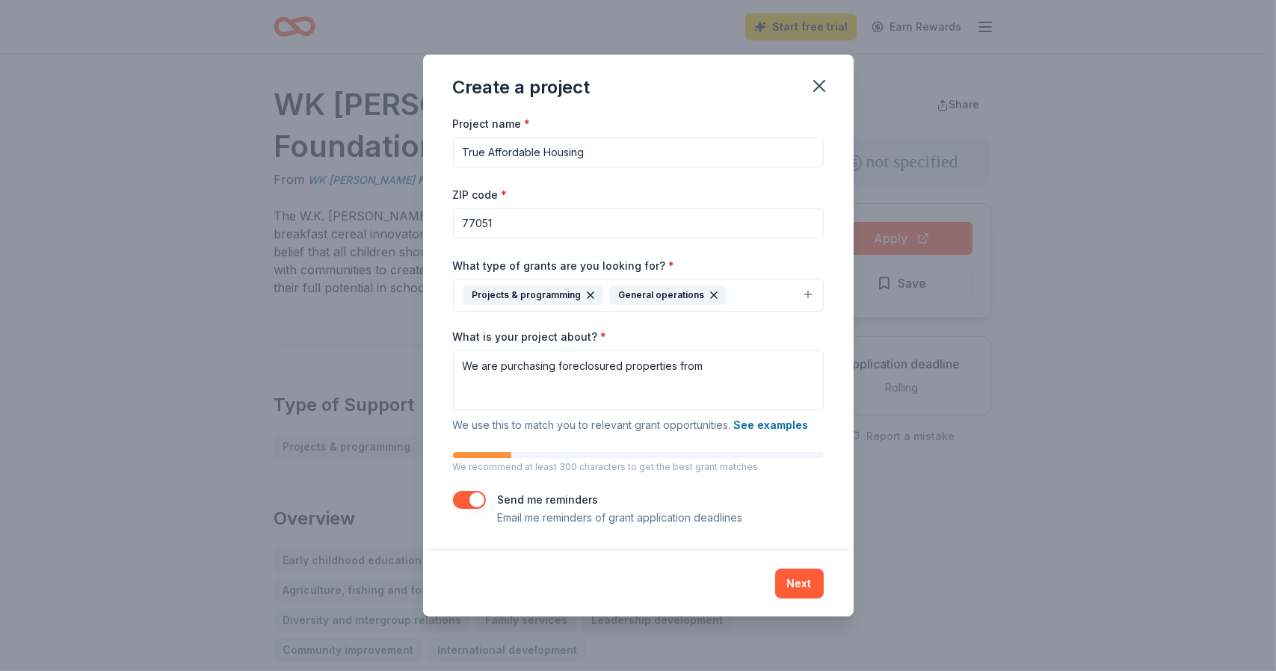
click at [170, 353] on div "Create a project Project name * True Affordable Housing ZIP code * 77051 What t…" at bounding box center [638, 335] width 1276 height 671
click at [748, 375] on textarea "We are purchasing foreclosured properties from" at bounding box center [638, 381] width 371 height 60
click at [166, 262] on div "Create a project Project name * True Affordable Housing ZIP code * 77051 What t…" at bounding box center [638, 335] width 1276 height 671
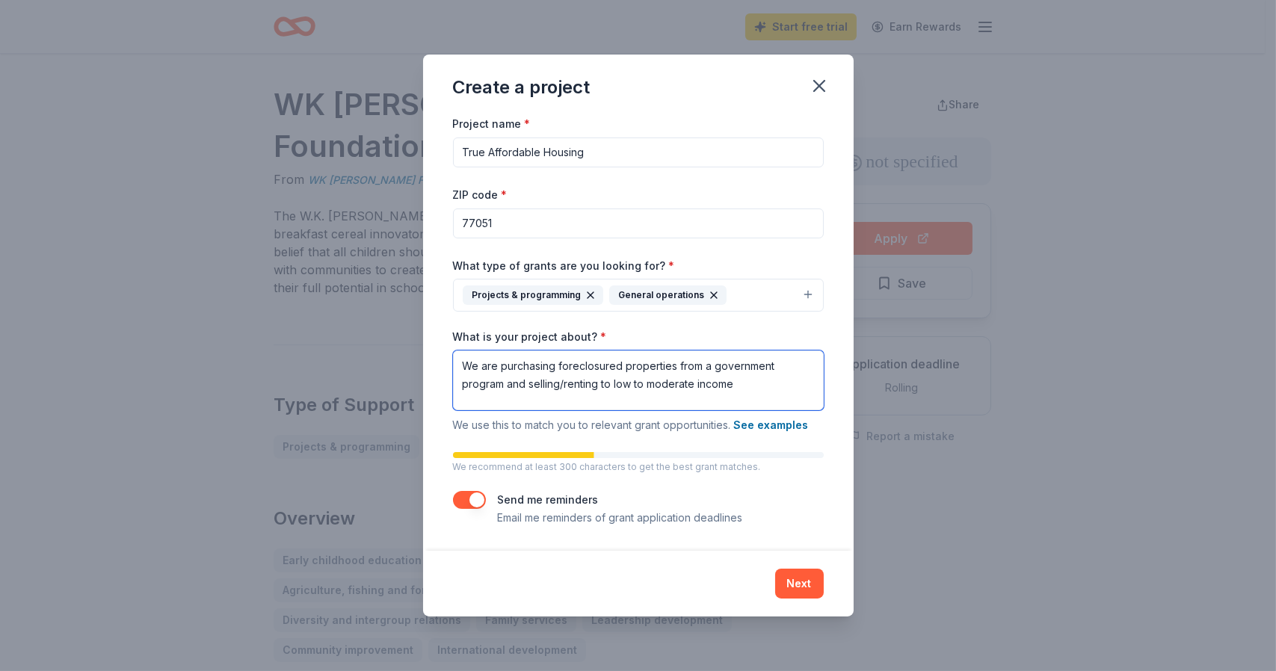
click at [762, 381] on textarea "We are purchasing foreclosured properties from a government program and selling…" at bounding box center [638, 381] width 371 height 60
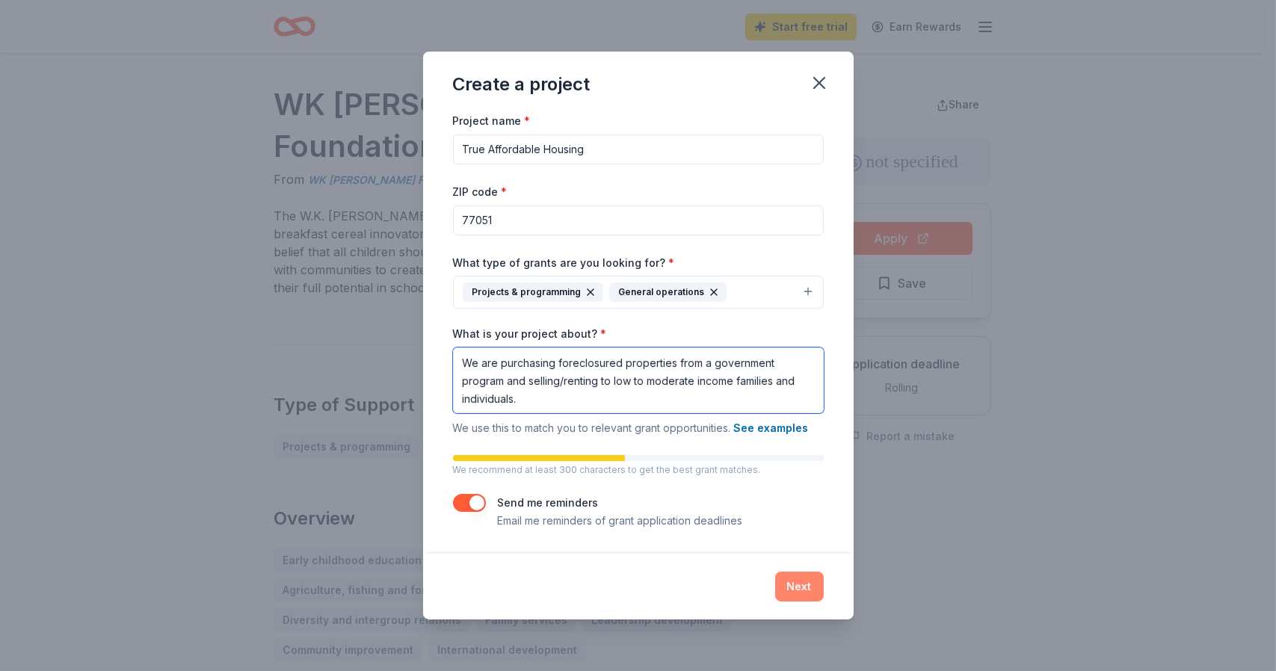
type textarea "We are purchasing foreclosured properties from a government program and selling…"
click at [798, 591] on button "Next" at bounding box center [799, 587] width 49 height 30
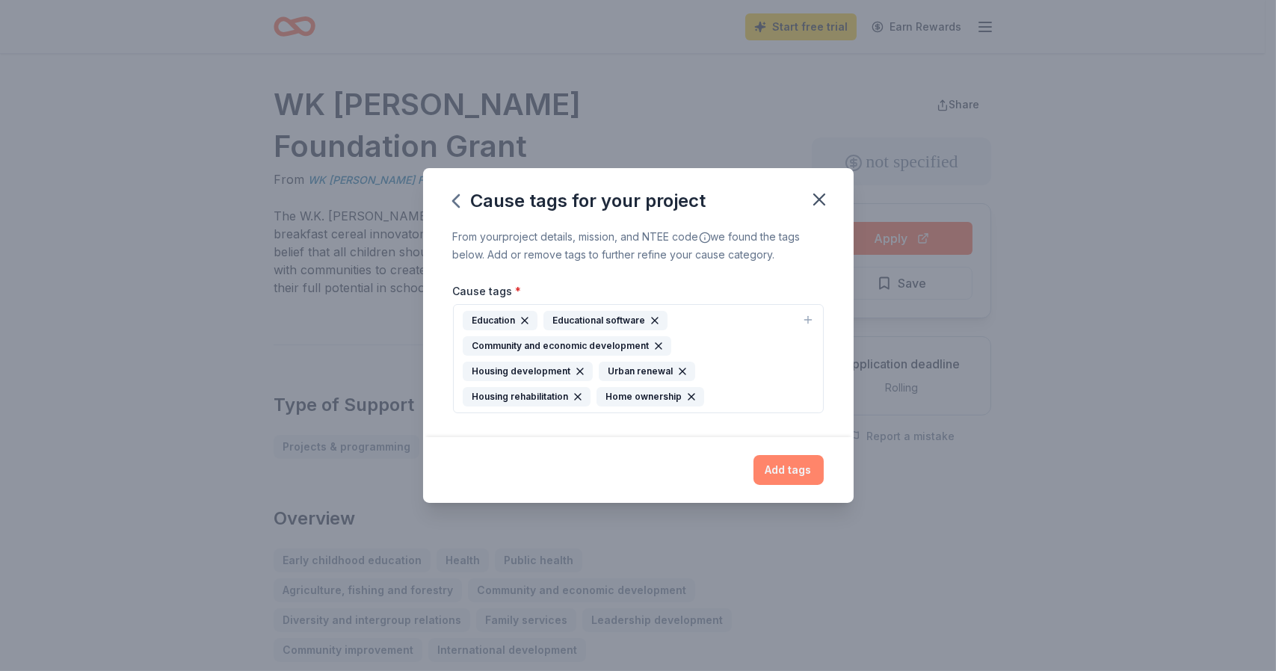
click at [789, 472] on button "Add tags" at bounding box center [789, 470] width 70 height 30
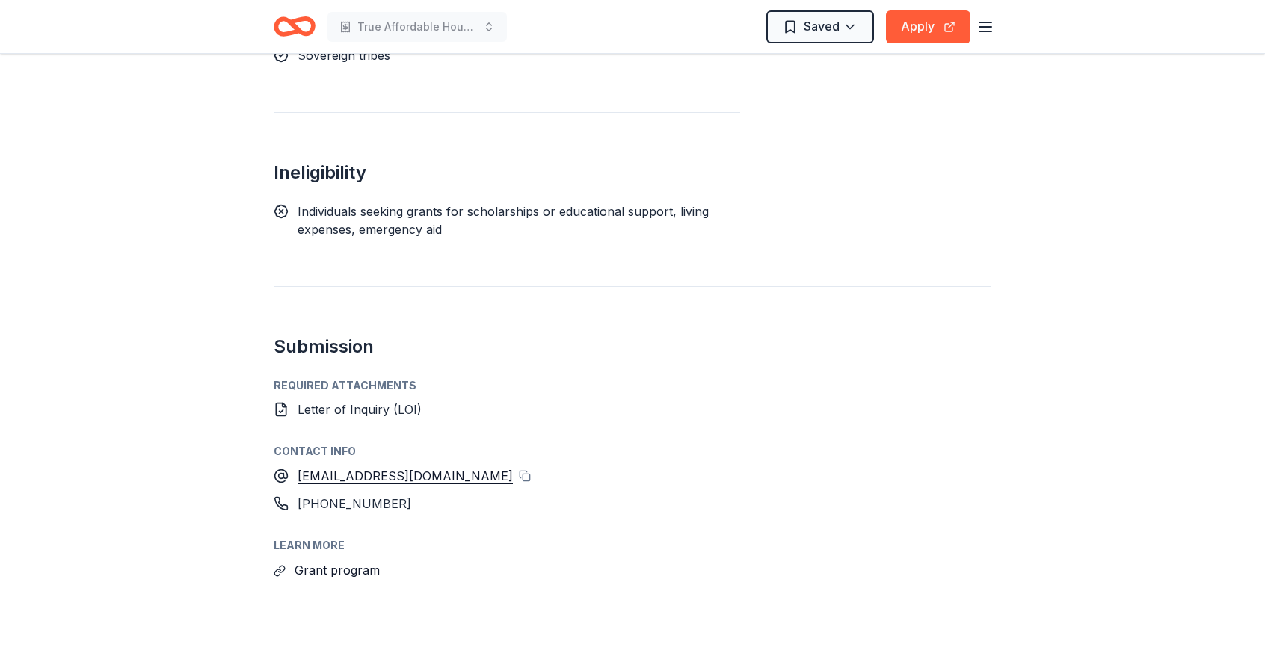
scroll to position [1844, 0]
click at [357, 401] on span "Letter of Inquiry (LOI)" at bounding box center [360, 408] width 124 height 15
click at [359, 375] on div "Required Attachments Letter of Inquiry (LOI)" at bounding box center [633, 396] width 718 height 42
click at [379, 401] on span "Letter of Inquiry (LOI)" at bounding box center [360, 408] width 124 height 15
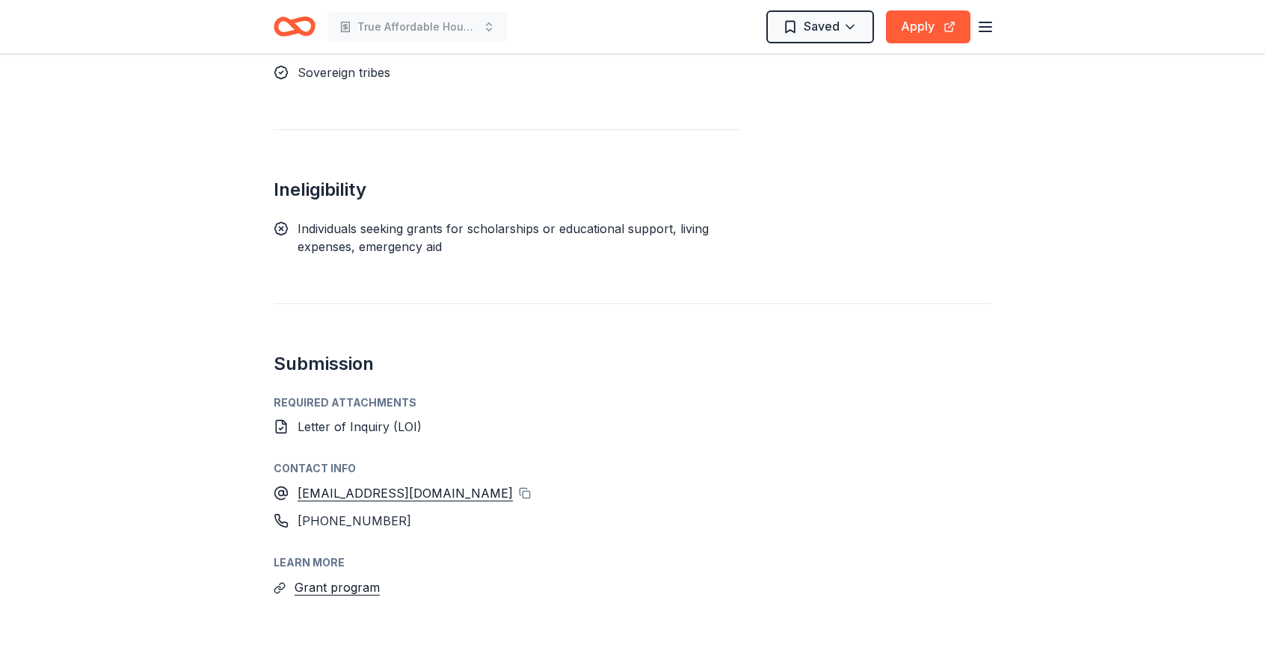
scroll to position [1821, 0]
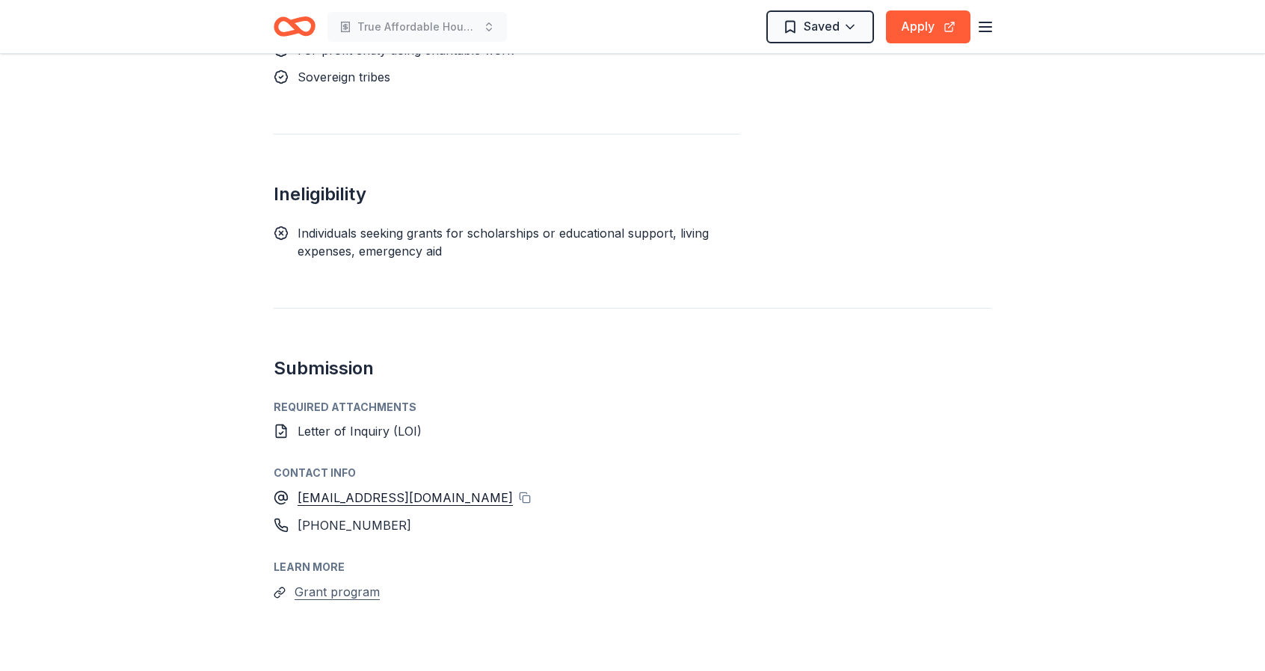
click at [336, 582] on button "Grant program" at bounding box center [337, 591] width 85 height 19
